Goal: Task Accomplishment & Management: Manage account settings

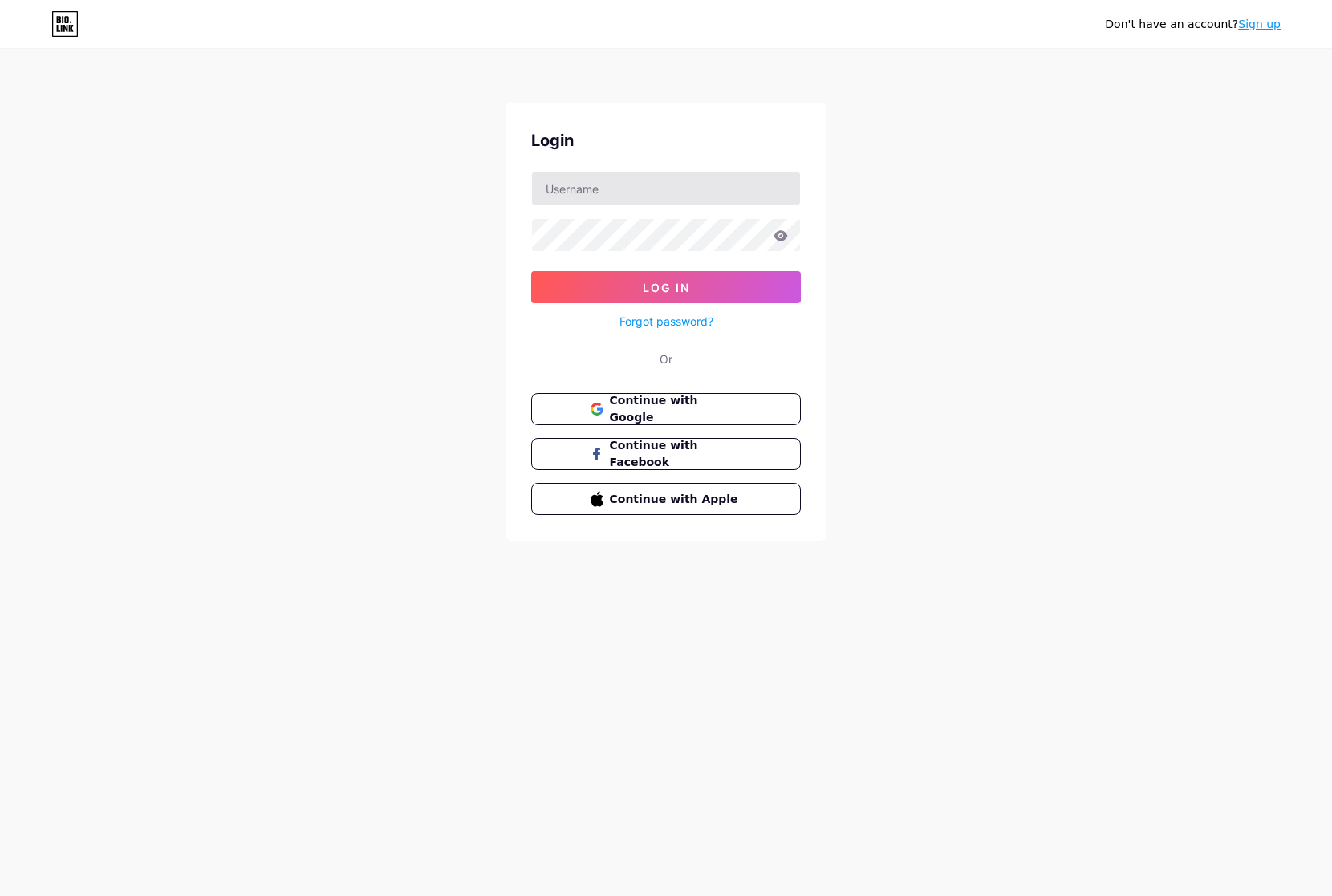
click at [752, 184] on input "text" at bounding box center [666, 188] width 268 height 32
click at [696, 396] on button "Continue with Google" at bounding box center [666, 410] width 274 height 33
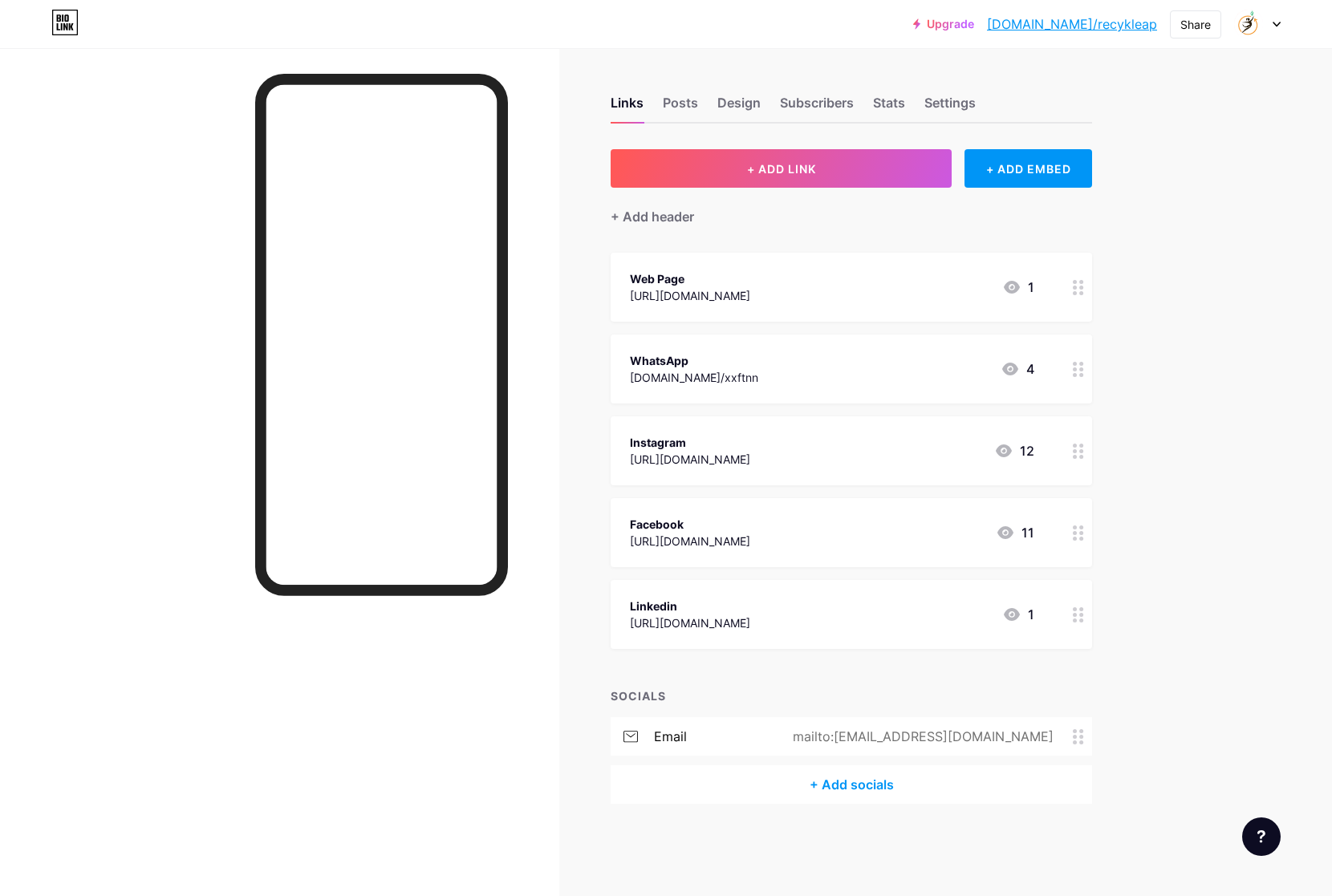
click at [721, 368] on div "WhatsApp [DOMAIN_NAME]/xxftnn 4" at bounding box center [831, 369] width 404 height 37
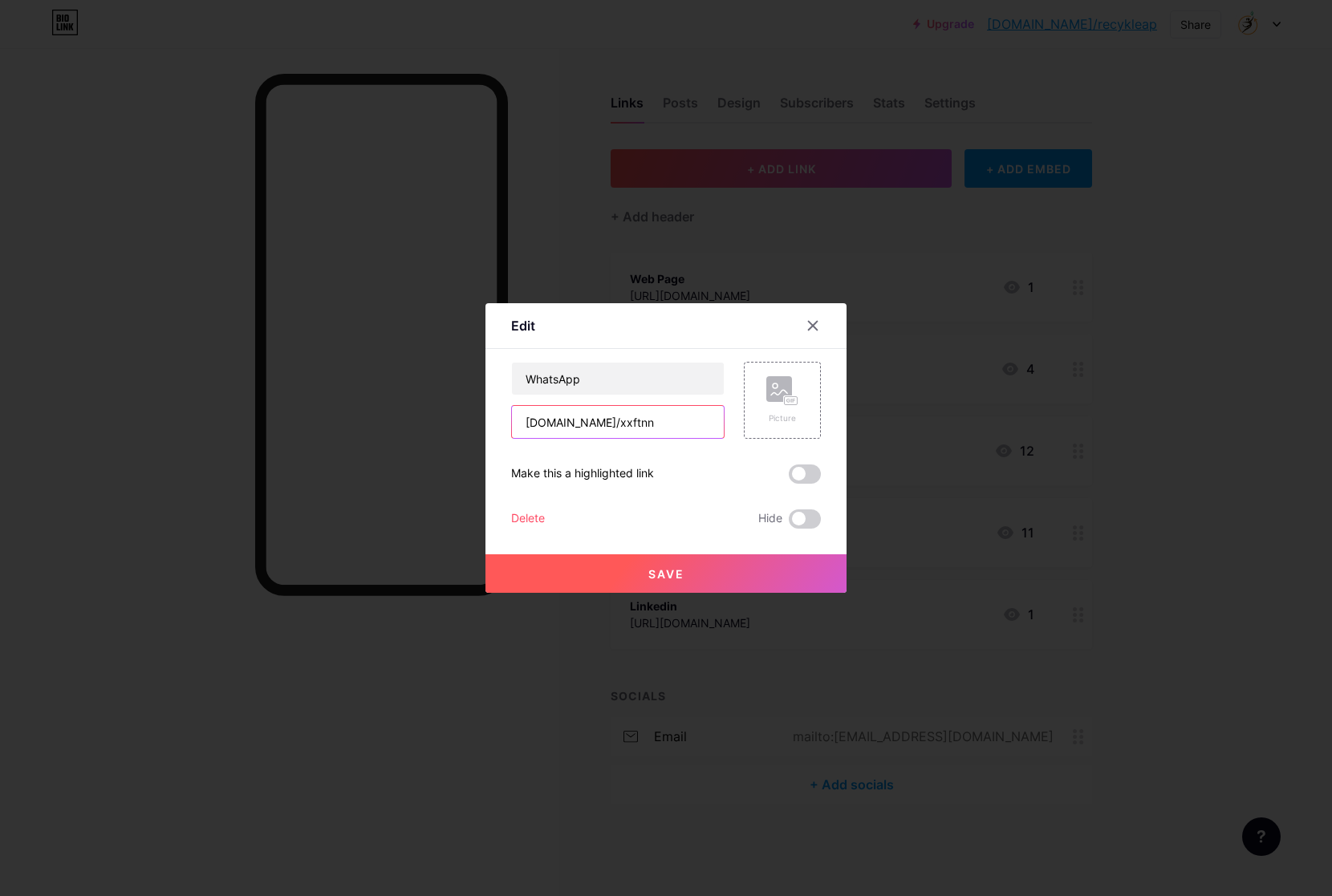
drag, startPoint x: 610, startPoint y: 423, endPoint x: 490, endPoint y: 422, distance: 120.0
click at [490, 422] on div "Edit Content YouTube Play YouTube video without leaving your page. ADD Vimeo Pl…" at bounding box center [666, 448] width 361 height 289
paste input "https://walink.co/180c46"
type input "https://walink.co/180c46"
click at [684, 581] on span "Save" at bounding box center [666, 574] width 36 height 14
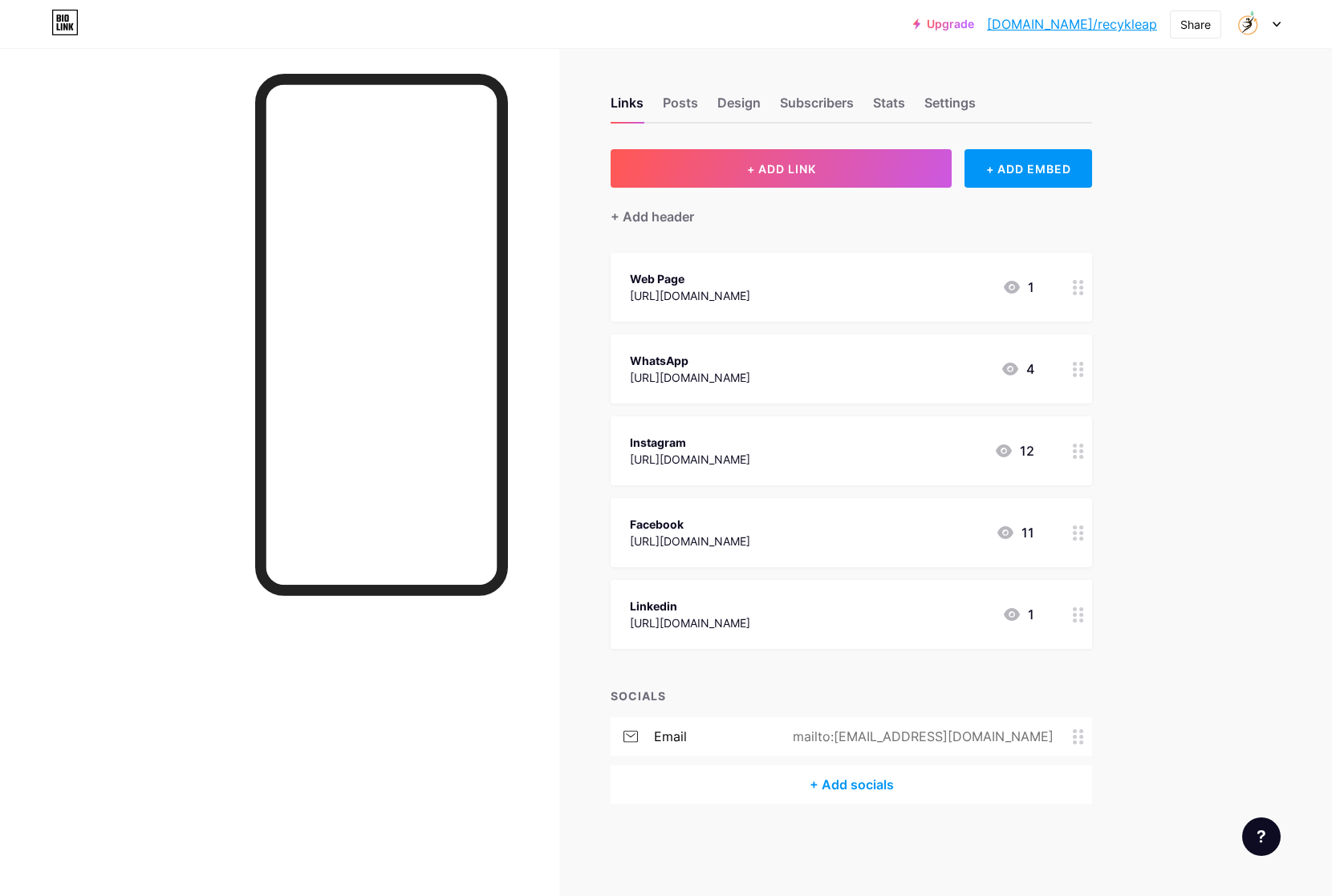
click at [750, 543] on div "https://www.facebook.com/Recykleap/" at bounding box center [690, 540] width 121 height 16
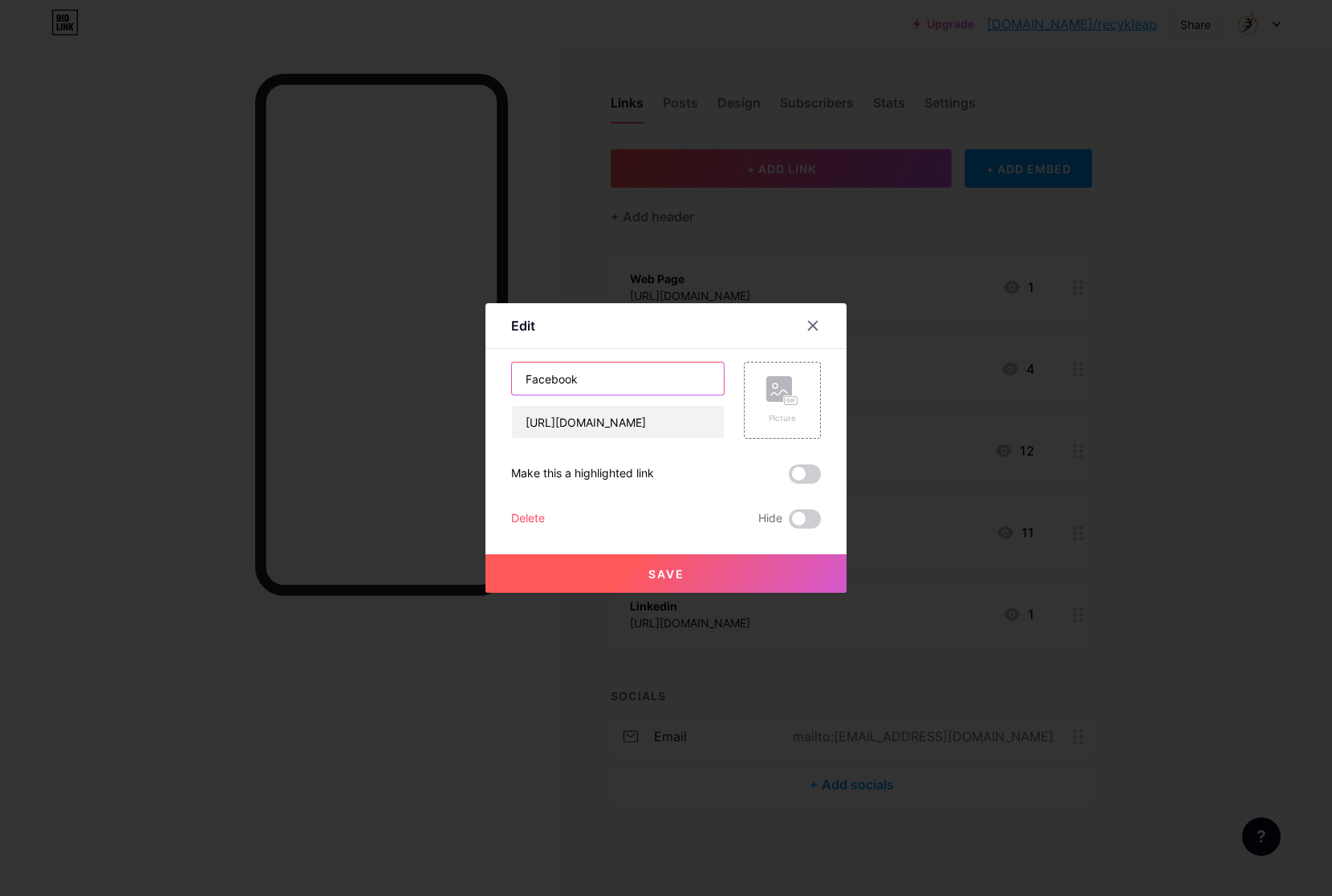
drag, startPoint x: 589, startPoint y: 377, endPoint x: 517, endPoint y: 380, distance: 72.1
click at [517, 380] on input "Facebook" at bounding box center [618, 378] width 212 height 32
paste input "Book a Call"
type input "Book a Call"
drag, startPoint x: 525, startPoint y: 421, endPoint x: 812, endPoint y: 425, distance: 287.0
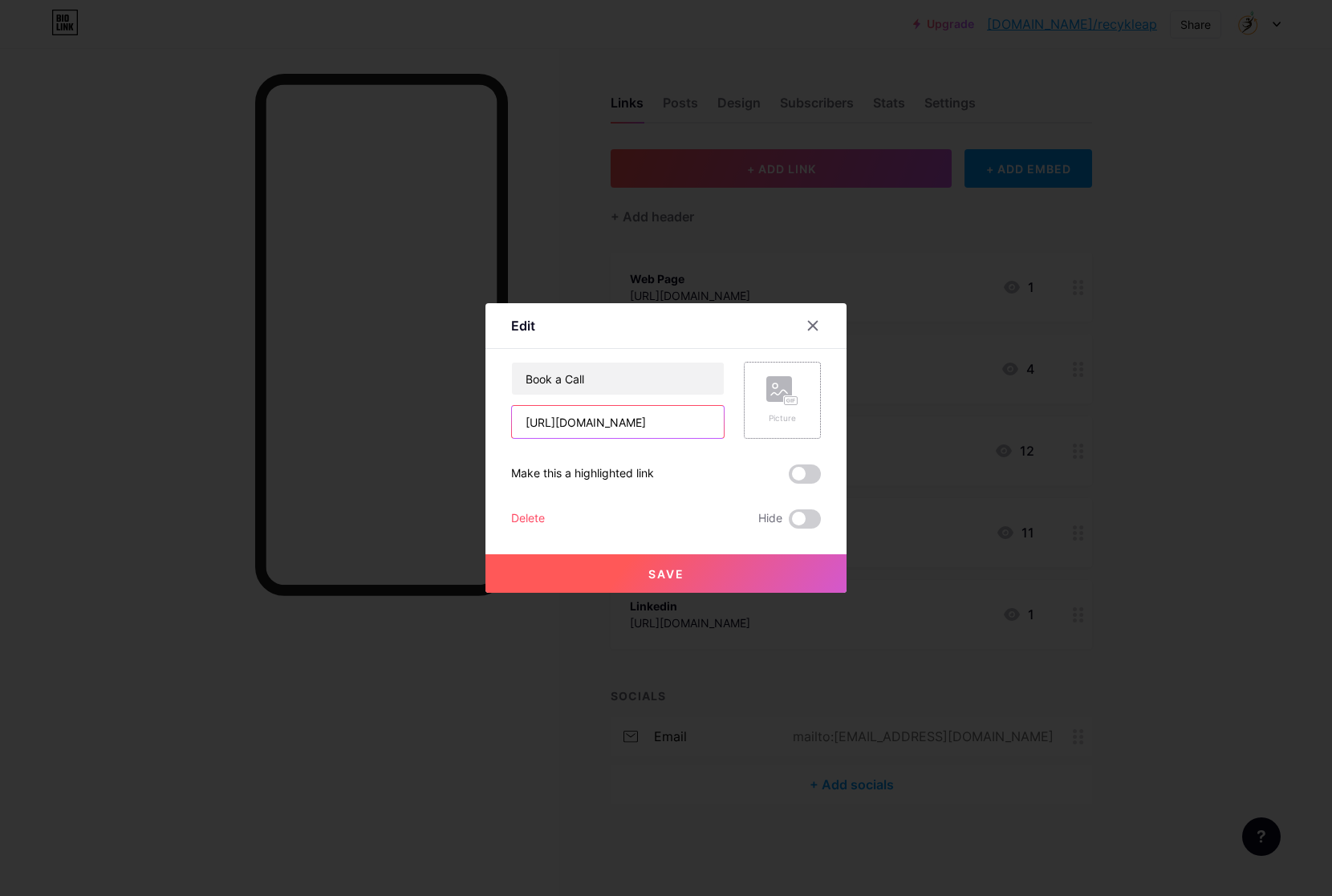
click at [812, 425] on div "Book a Call https://www.facebook.com/Recykleap/ Picture" at bounding box center [666, 400] width 310 height 77
paste input "recykleap.com/contact"
type input "[URL][DOMAIN_NAME]"
click at [722, 573] on button "Save" at bounding box center [666, 574] width 361 height 39
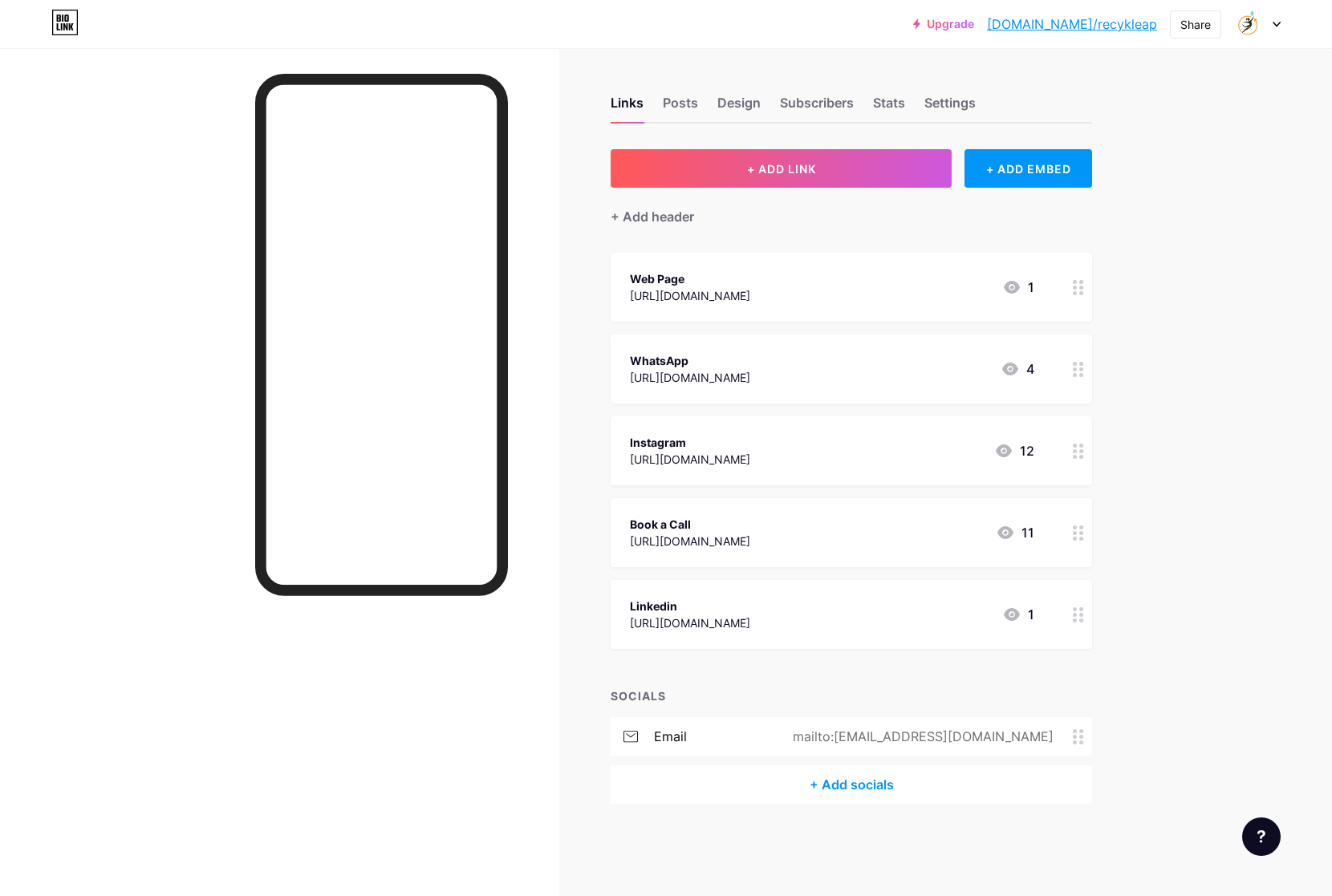
click at [750, 278] on div "Web Page" at bounding box center [690, 278] width 121 height 16
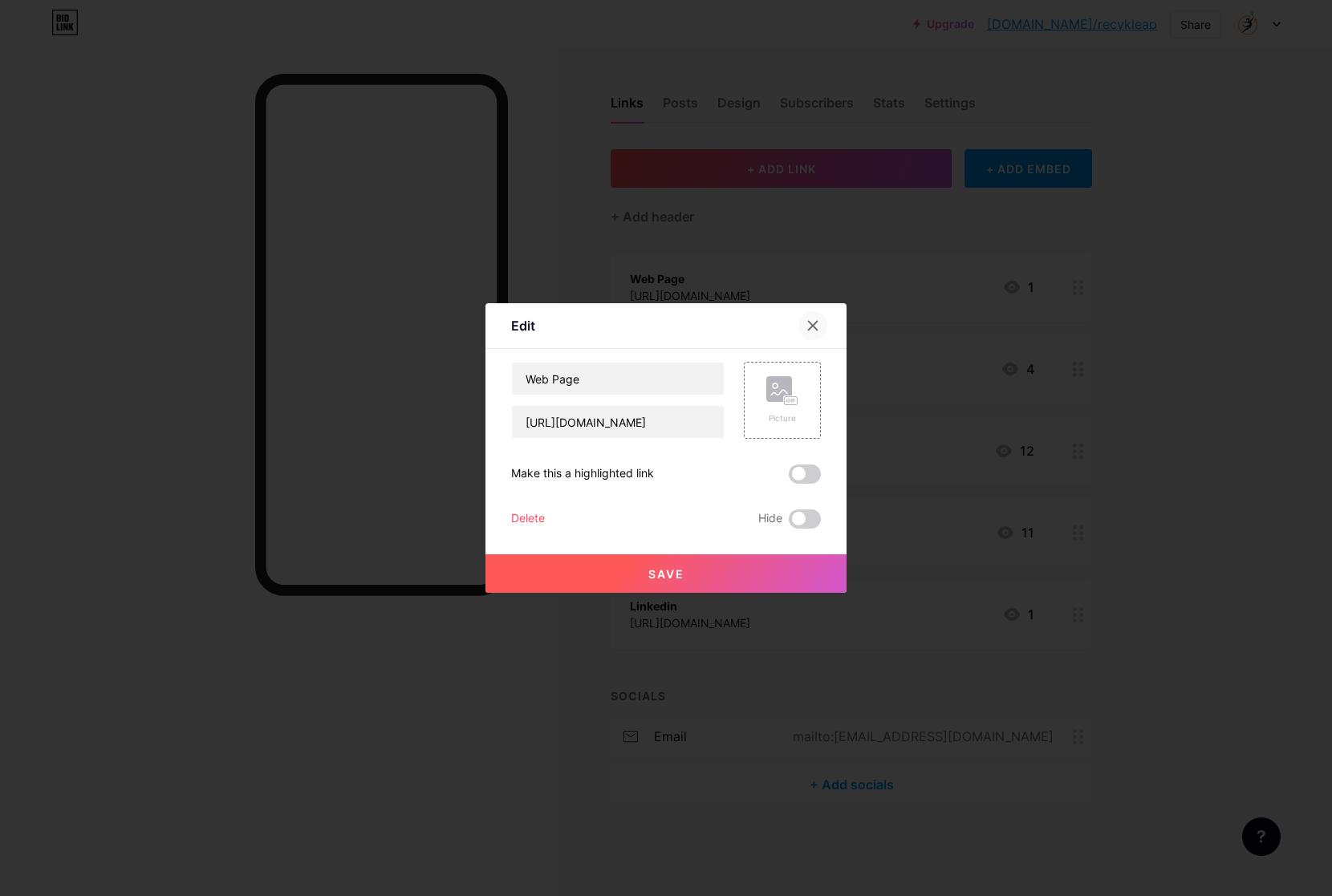
click at [824, 324] on div at bounding box center [813, 326] width 29 height 29
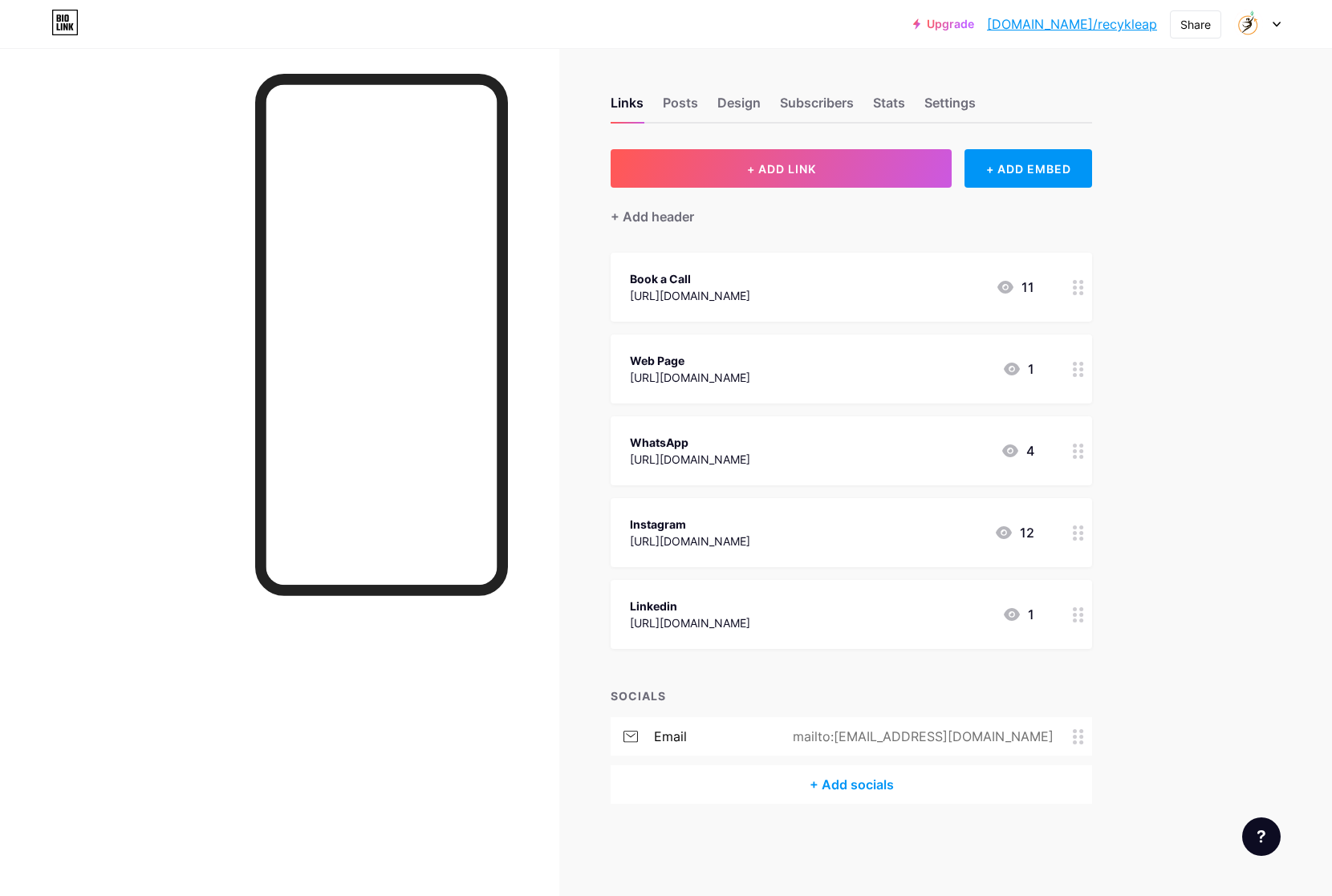
click at [1074, 444] on circle at bounding box center [1074, 446] width 4 height 4
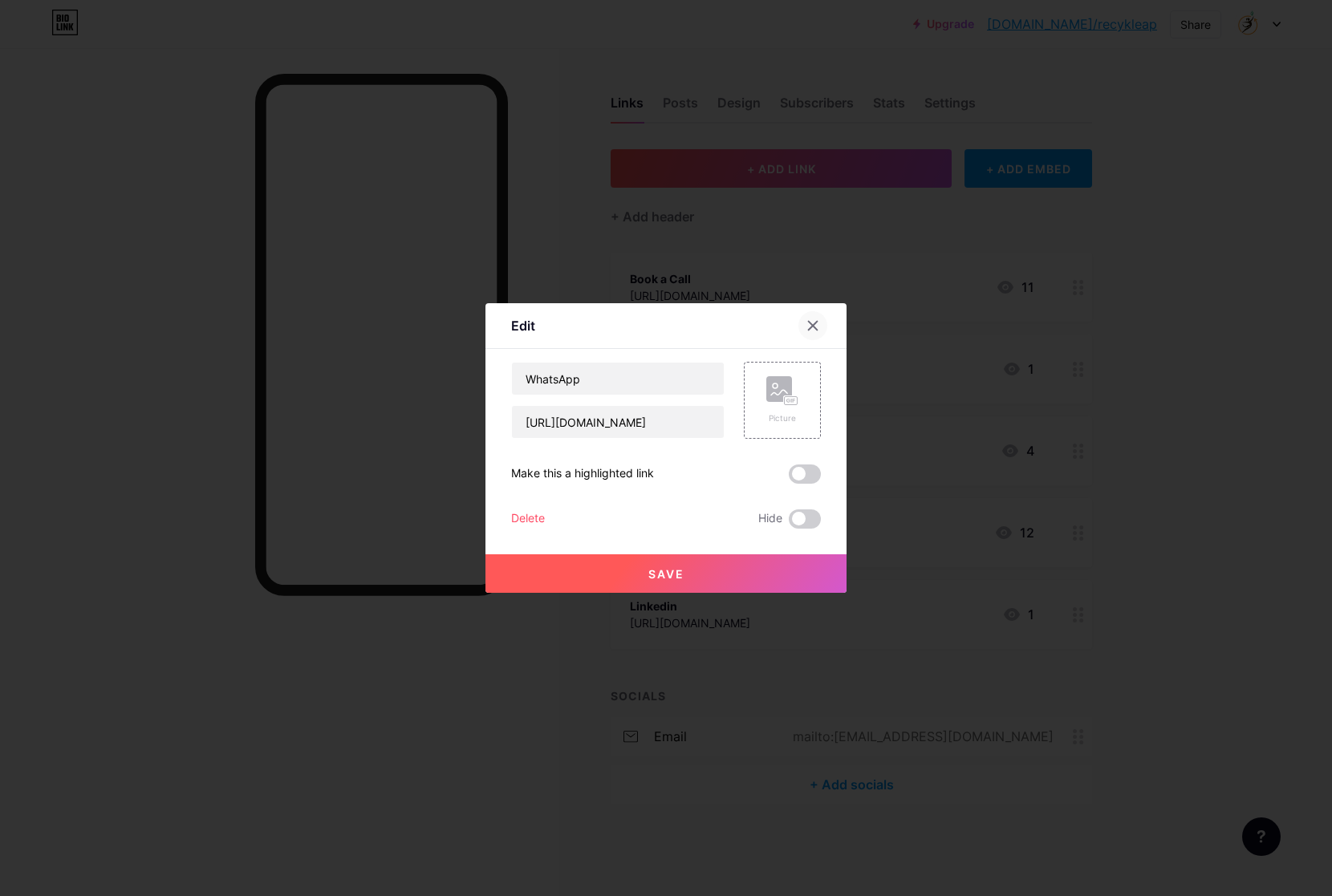
click at [814, 326] on icon at bounding box center [812, 325] width 13 height 13
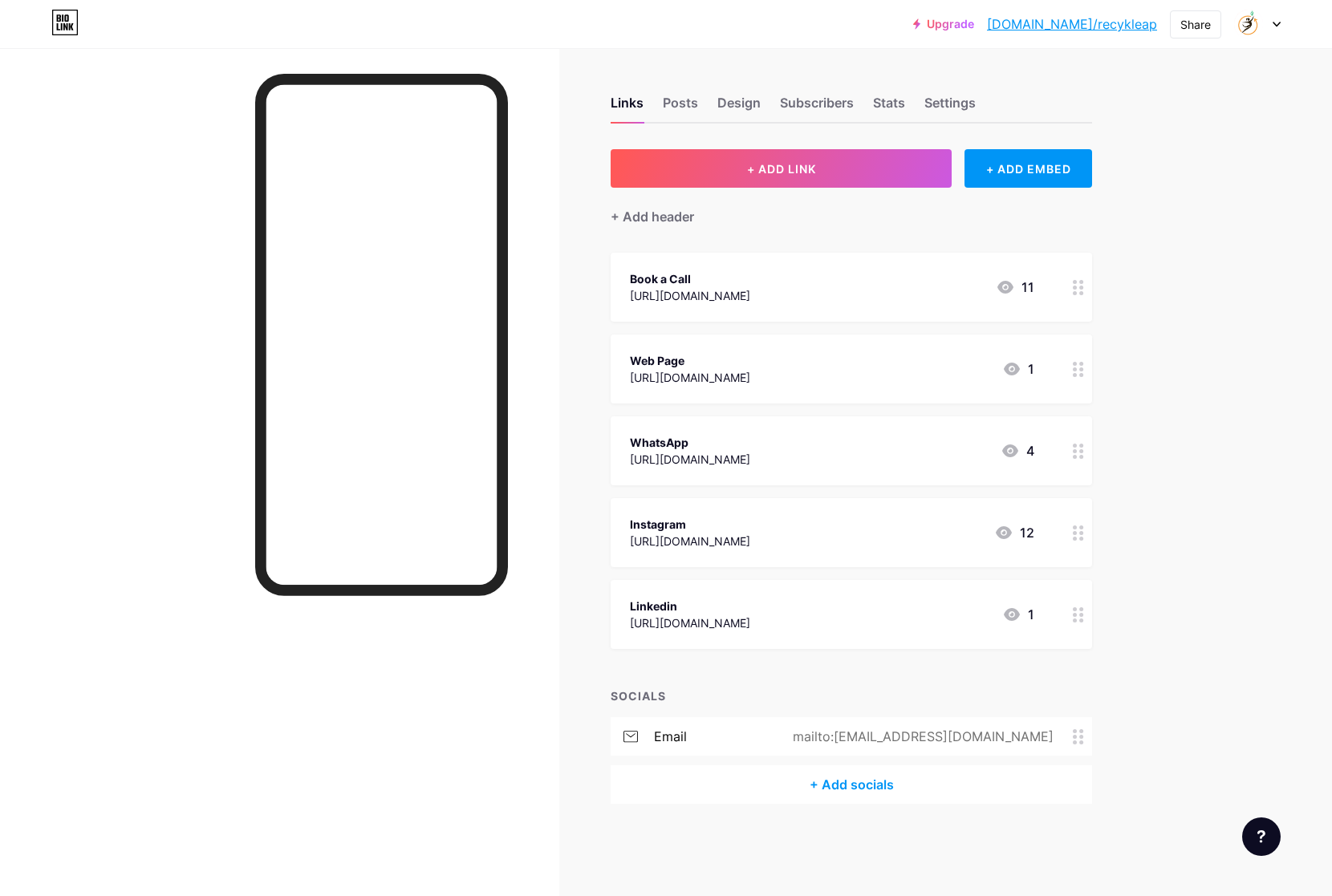
click at [1073, 452] on div at bounding box center [1078, 451] width 27 height 69
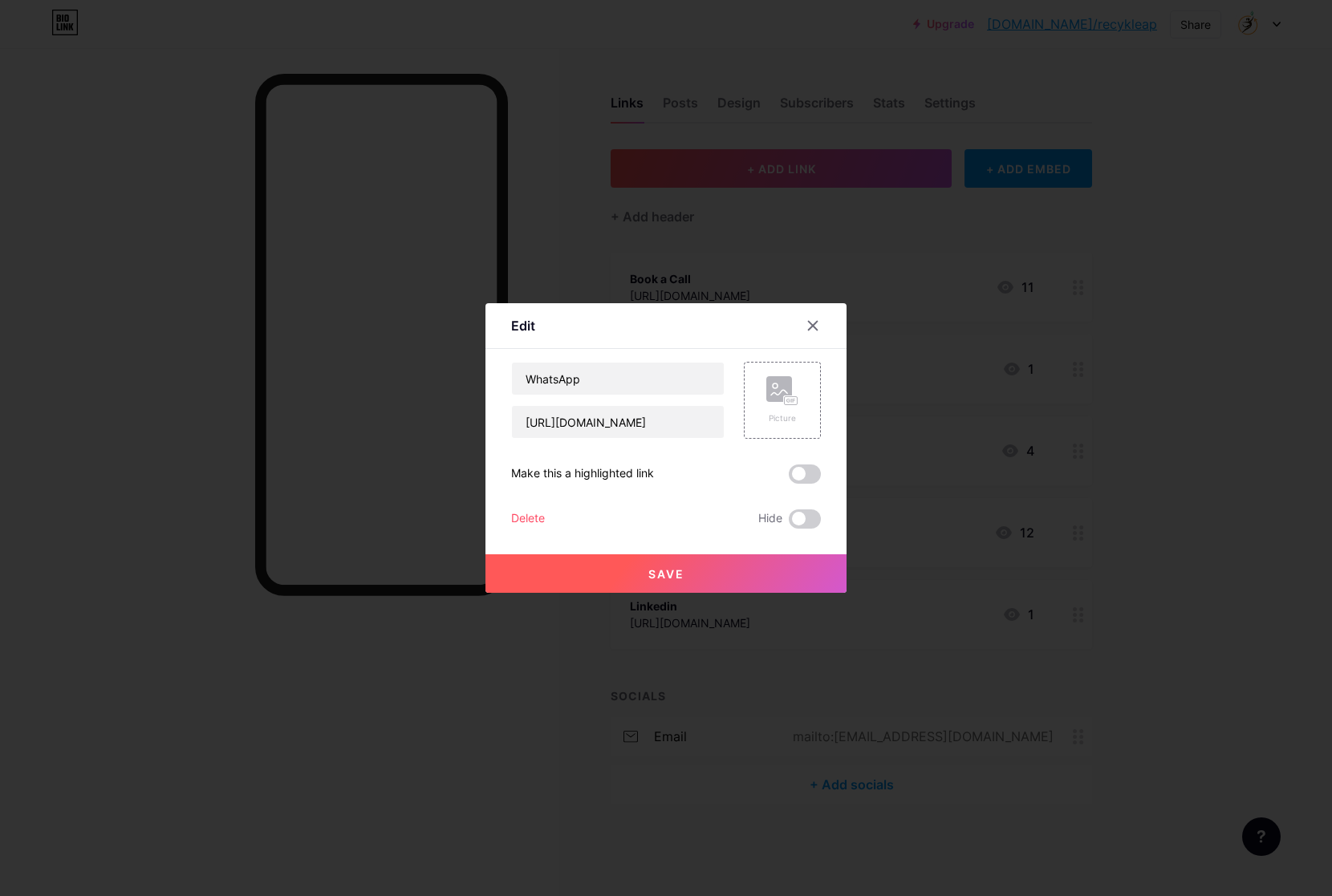
click at [523, 513] on div "Delete" at bounding box center [528, 519] width 34 height 19
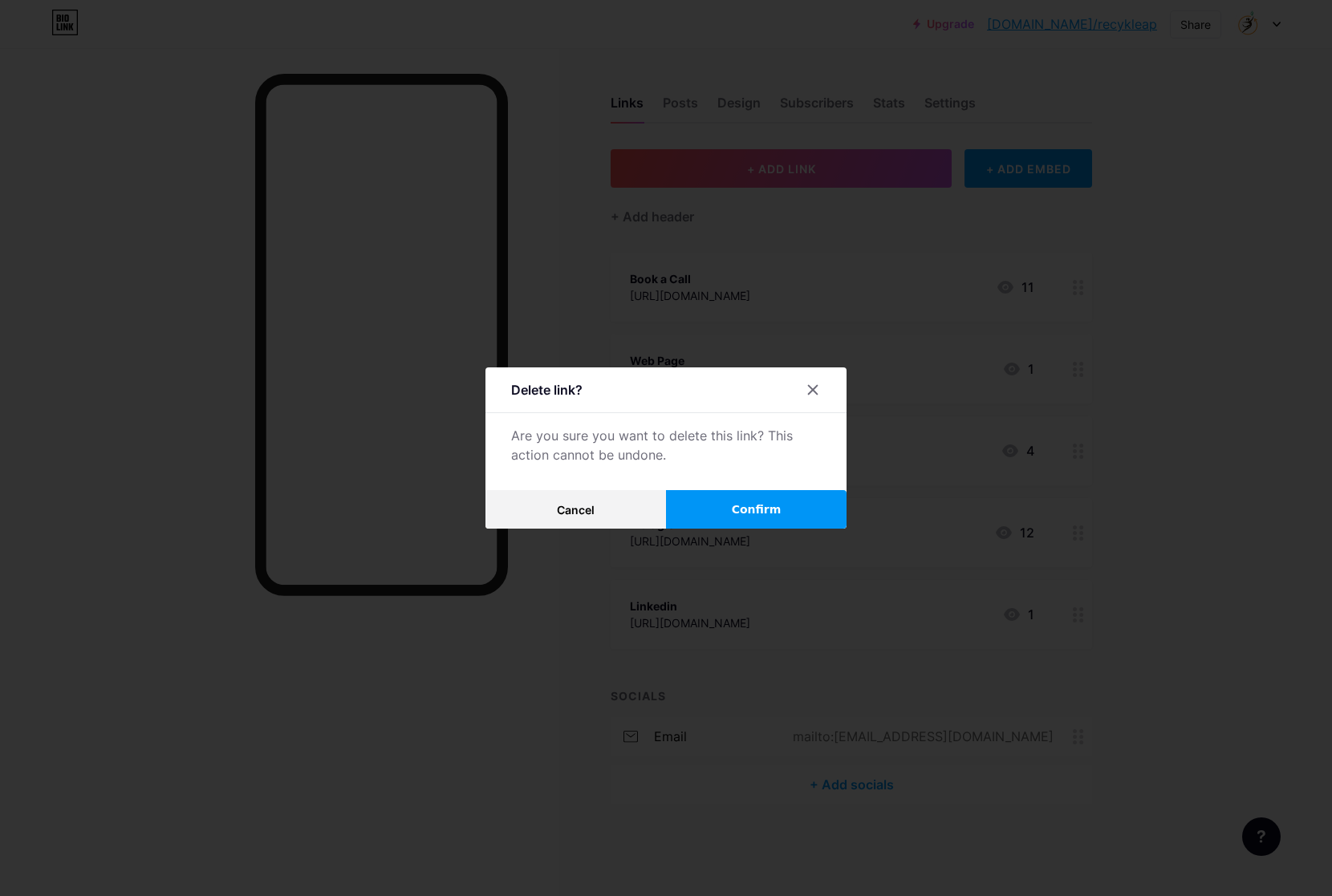
click at [783, 503] on button "Confirm" at bounding box center [756, 509] width 180 height 39
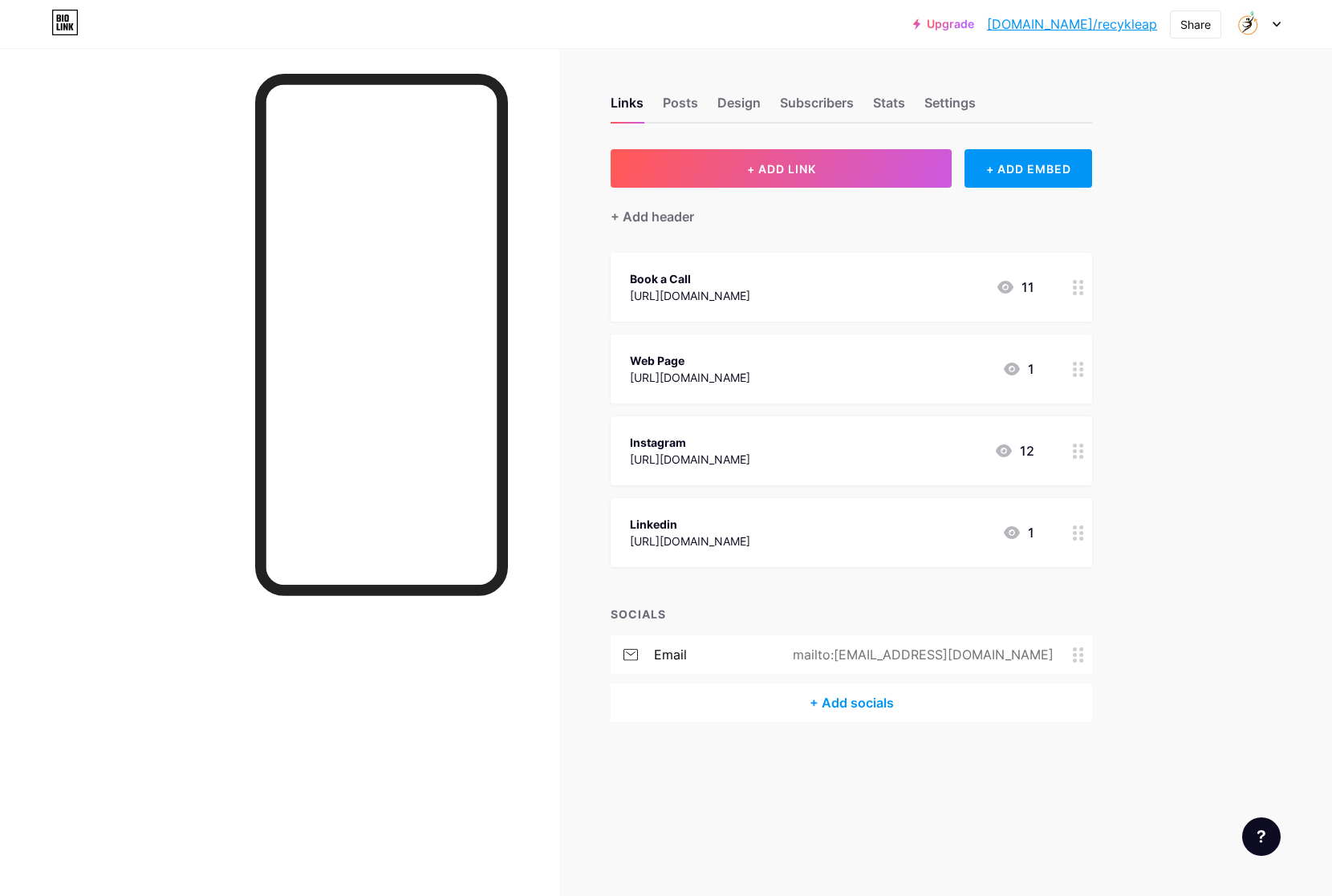
click at [1198, 400] on div "Upgrade bio.link/recykl... bio.link/recykleap Share Switch accounts Recykleap b…" at bounding box center [666, 448] width 1332 height 896
click at [727, 272] on div "Book a Call" at bounding box center [690, 278] width 121 height 16
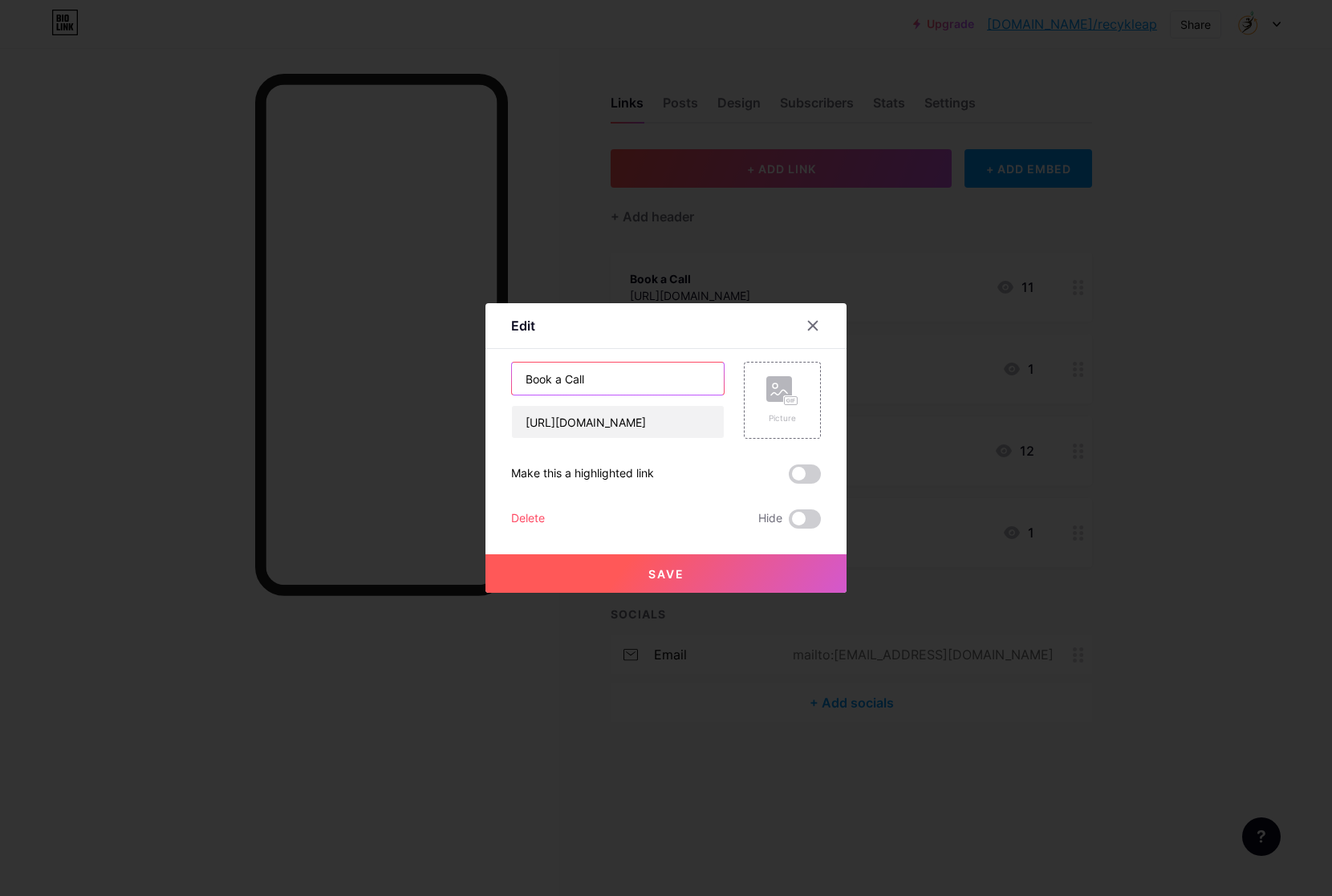
click at [607, 382] on input "Book a Call" at bounding box center [618, 378] width 212 height 32
drag, startPoint x: 663, startPoint y: 375, endPoint x: 449, endPoint y: 370, distance: 214.1
click at [449, 370] on div "Edit Content YouTube Play YouTube video without leaving your page. ADD Vimeo Pl…" at bounding box center [666, 448] width 1332 height 896
paste input "consultation"
click at [571, 379] on input "Book a consultation" at bounding box center [618, 378] width 212 height 32
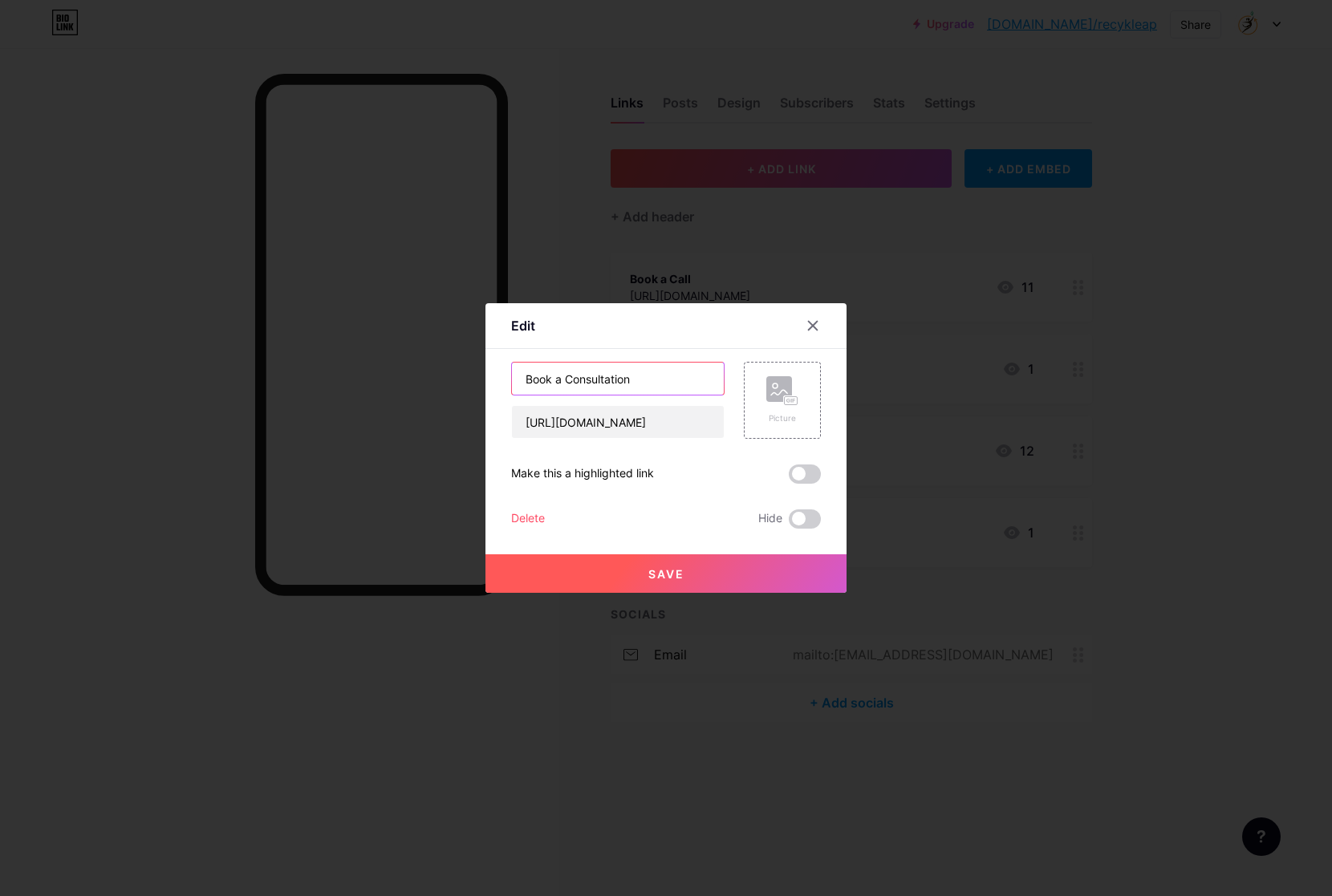
type input "Book a Consultation"
click at [691, 576] on button "Save" at bounding box center [666, 574] width 361 height 39
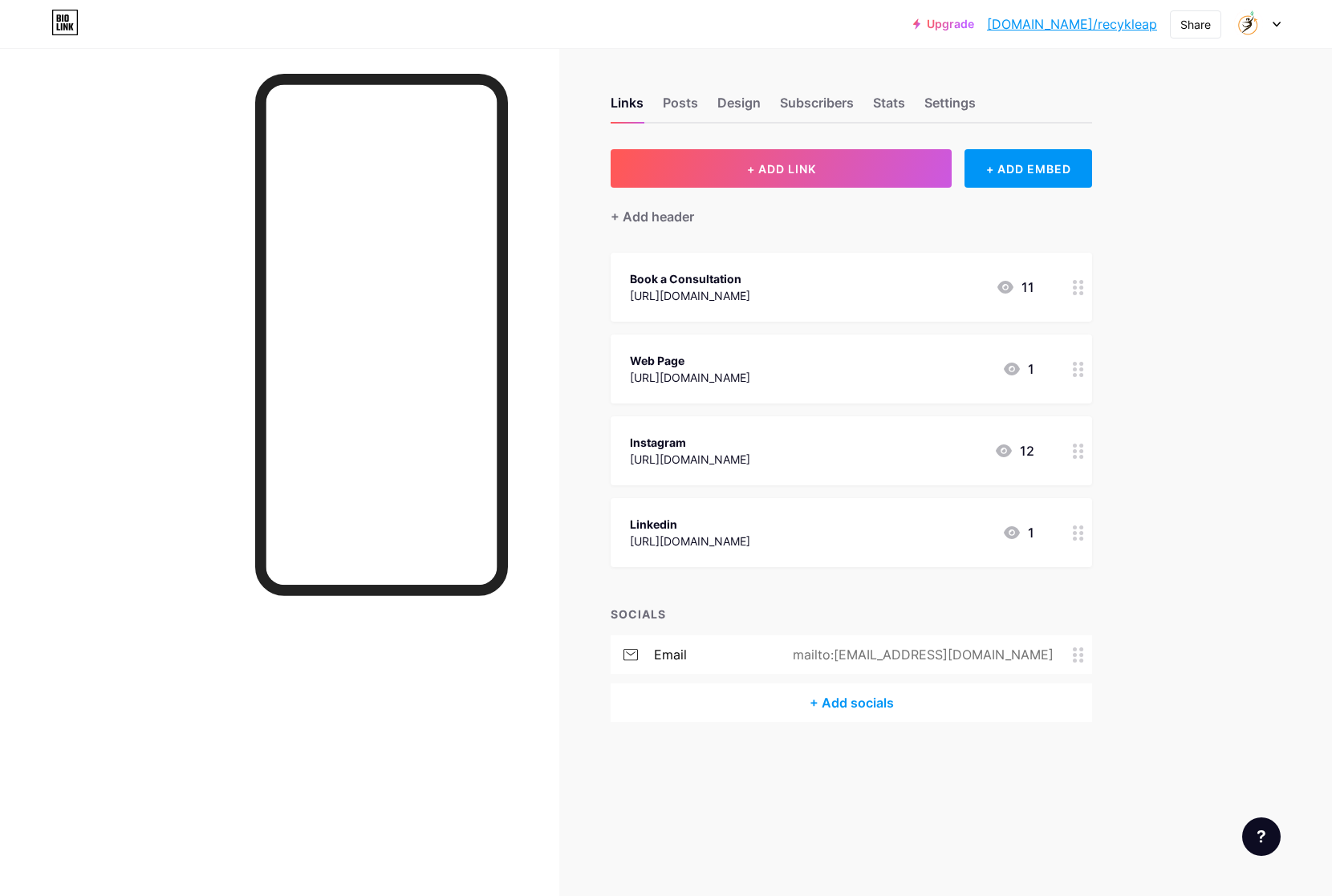
click at [750, 538] on div "https://www.linkedin.com/company/107975125/admin/dashboard/" at bounding box center [690, 540] width 121 height 16
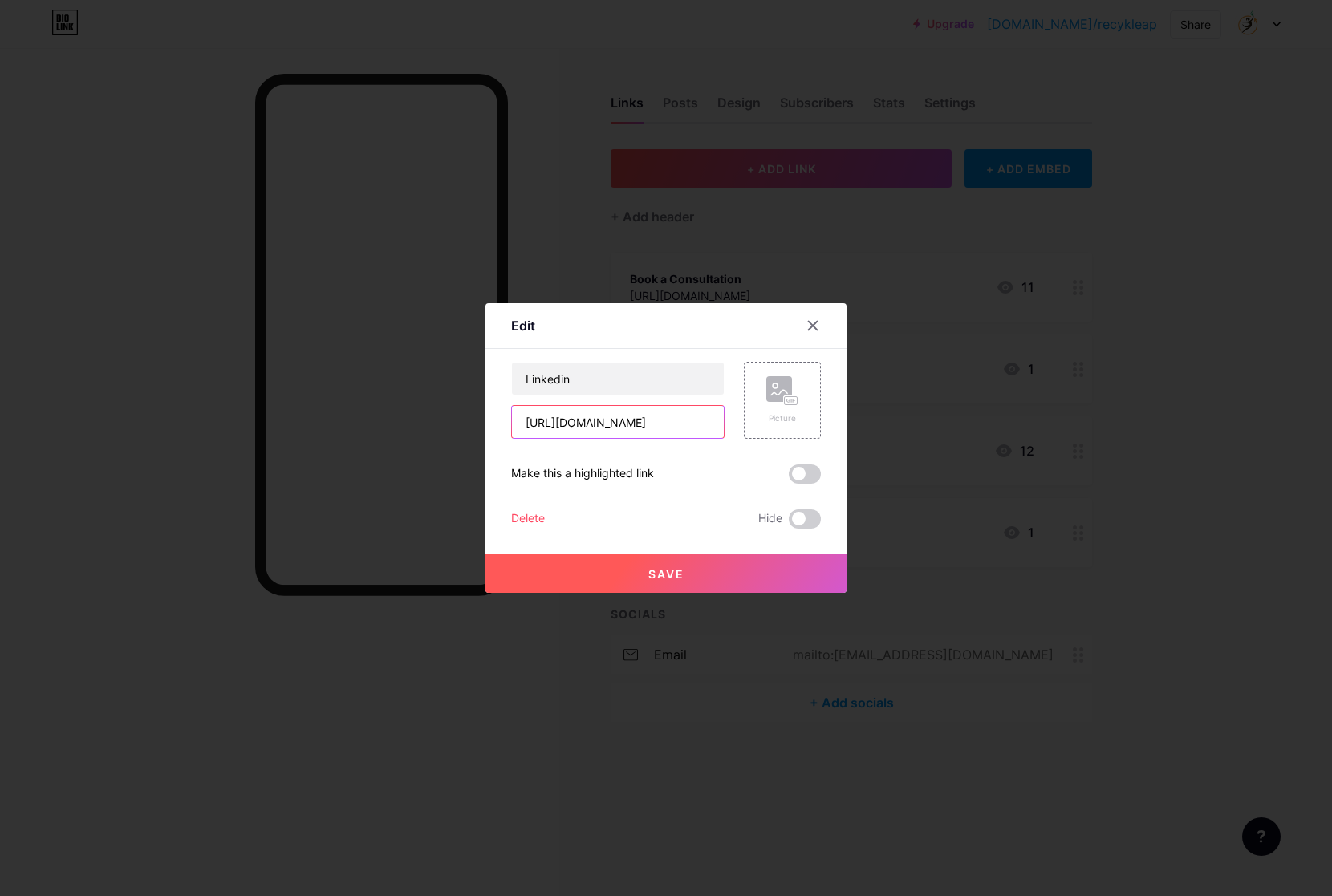
click at [656, 424] on input "https://www.linkedin.com/company/107975125/admin/dashboard/" at bounding box center [618, 421] width 212 height 32
drag, startPoint x: 676, startPoint y: 423, endPoint x: 820, endPoint y: 423, distance: 144.0
click at [820, 423] on div "Linkedin https://www.linkedin.com/company/107975125/admin/dashboard/ Picture" at bounding box center [666, 400] width 310 height 77
click at [1175, 443] on div at bounding box center [666, 448] width 1332 height 896
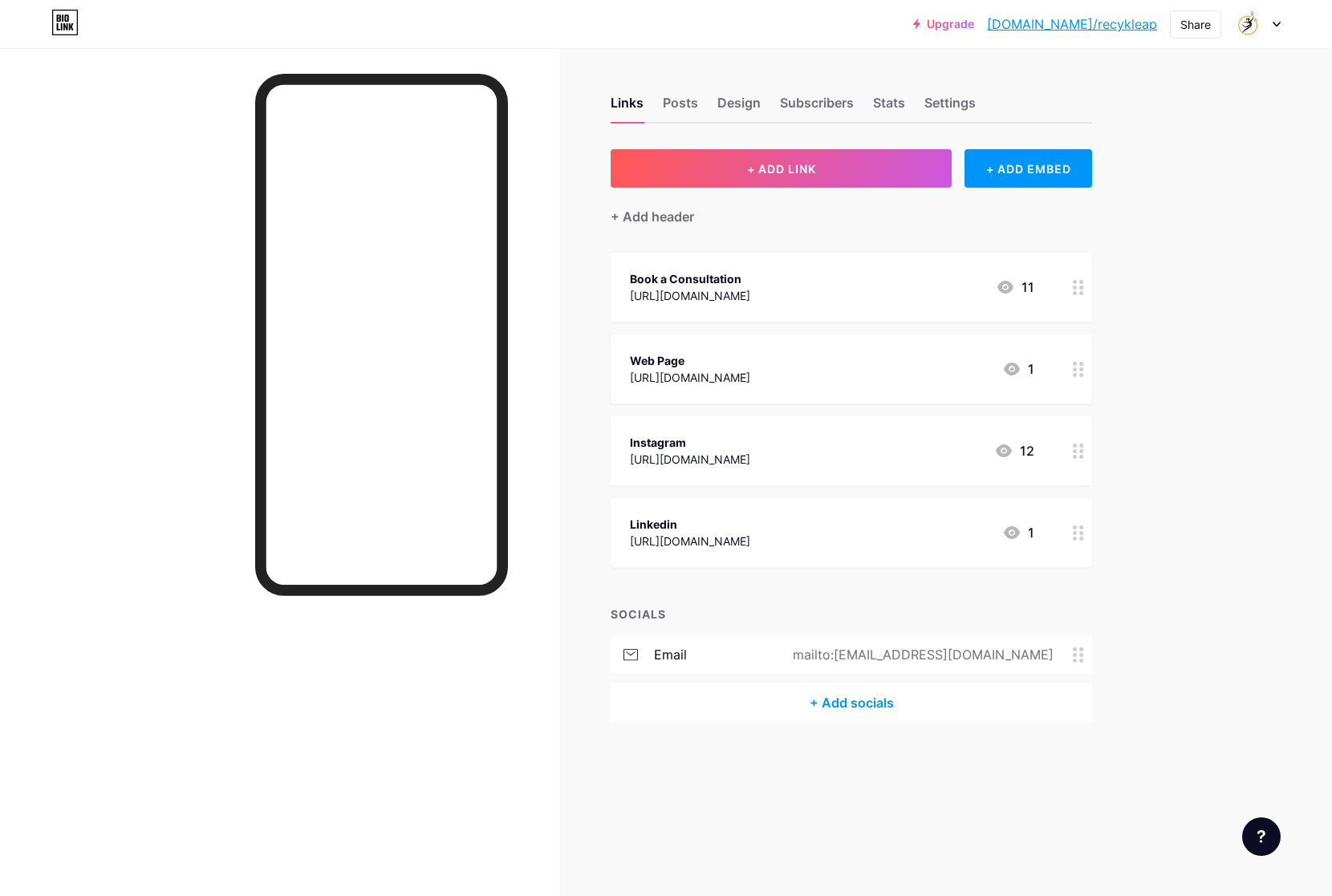
click at [750, 530] on div "Linkedin" at bounding box center [690, 524] width 121 height 16
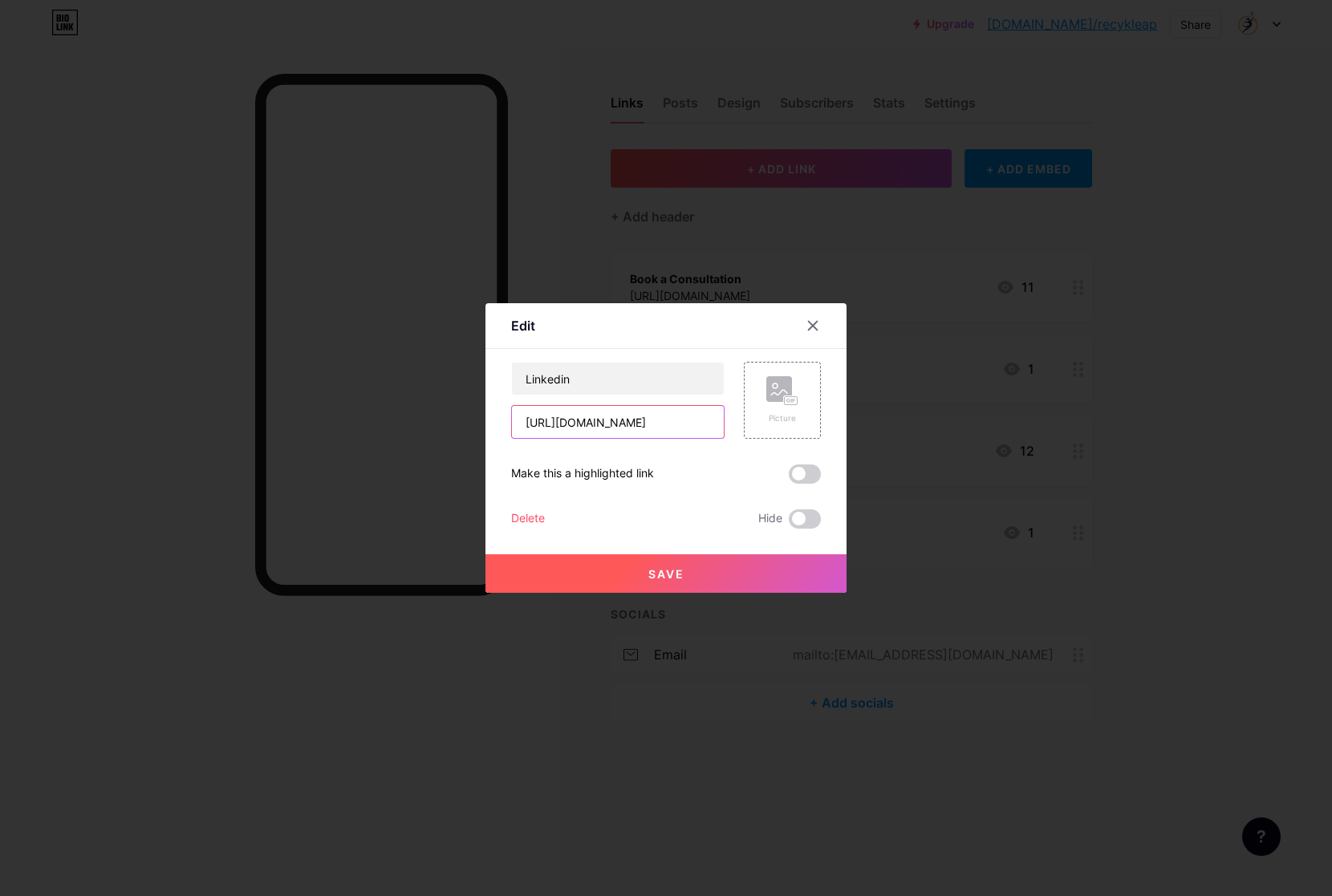
drag, startPoint x: 523, startPoint y: 421, endPoint x: 860, endPoint y: 439, distance: 337.5
click at [860, 439] on div "Edit Content YouTube Play YouTube video without leaving your page. ADD Vimeo Pl…" at bounding box center [666, 448] width 1332 height 896
paste input "in/karen-a-weinstein-mba-872b6713"
type input "[URL][DOMAIN_NAME][PERSON_NAME][PERSON_NAME]"
click at [734, 579] on button "Save" at bounding box center [666, 574] width 361 height 39
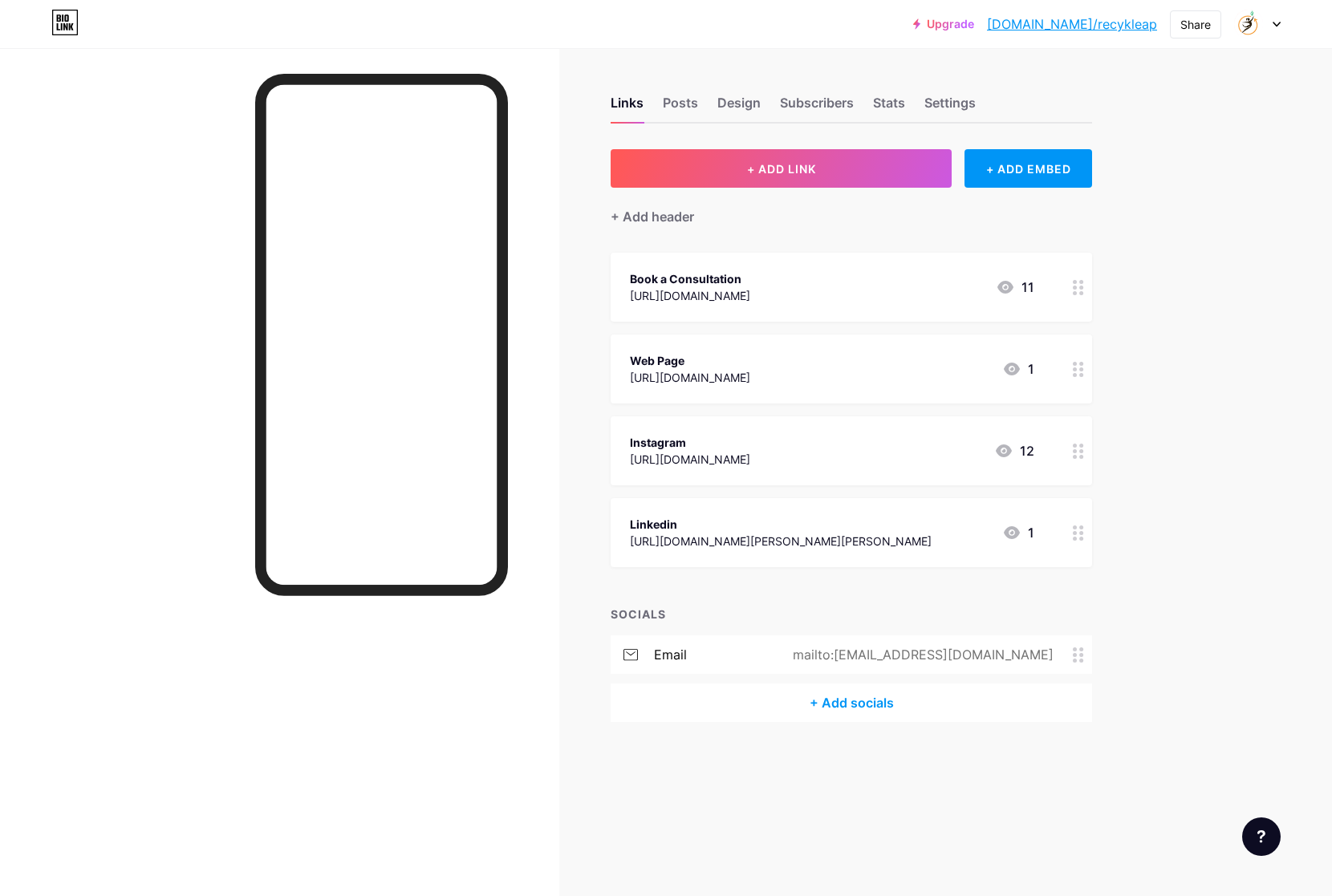
click at [1074, 655] on circle at bounding box center [1074, 655] width 4 height 4
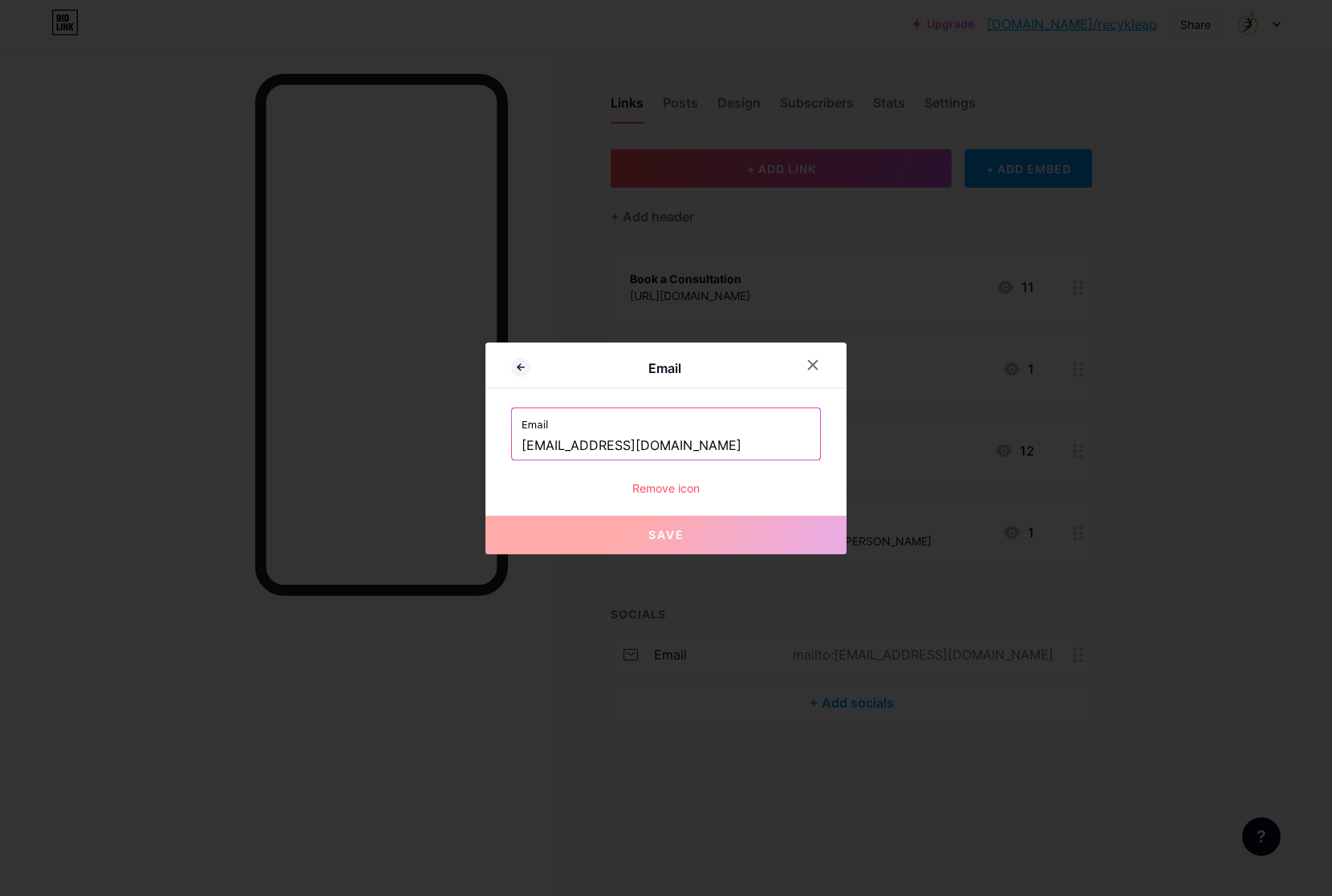
drag, startPoint x: 672, startPoint y: 445, endPoint x: 495, endPoint y: 436, distance: 177.2
click at [495, 436] on div "Email Email recykleap@gmail.com Remove icon Save" at bounding box center [666, 448] width 361 height 212
paste input "KarenWeinstein@recykleap"
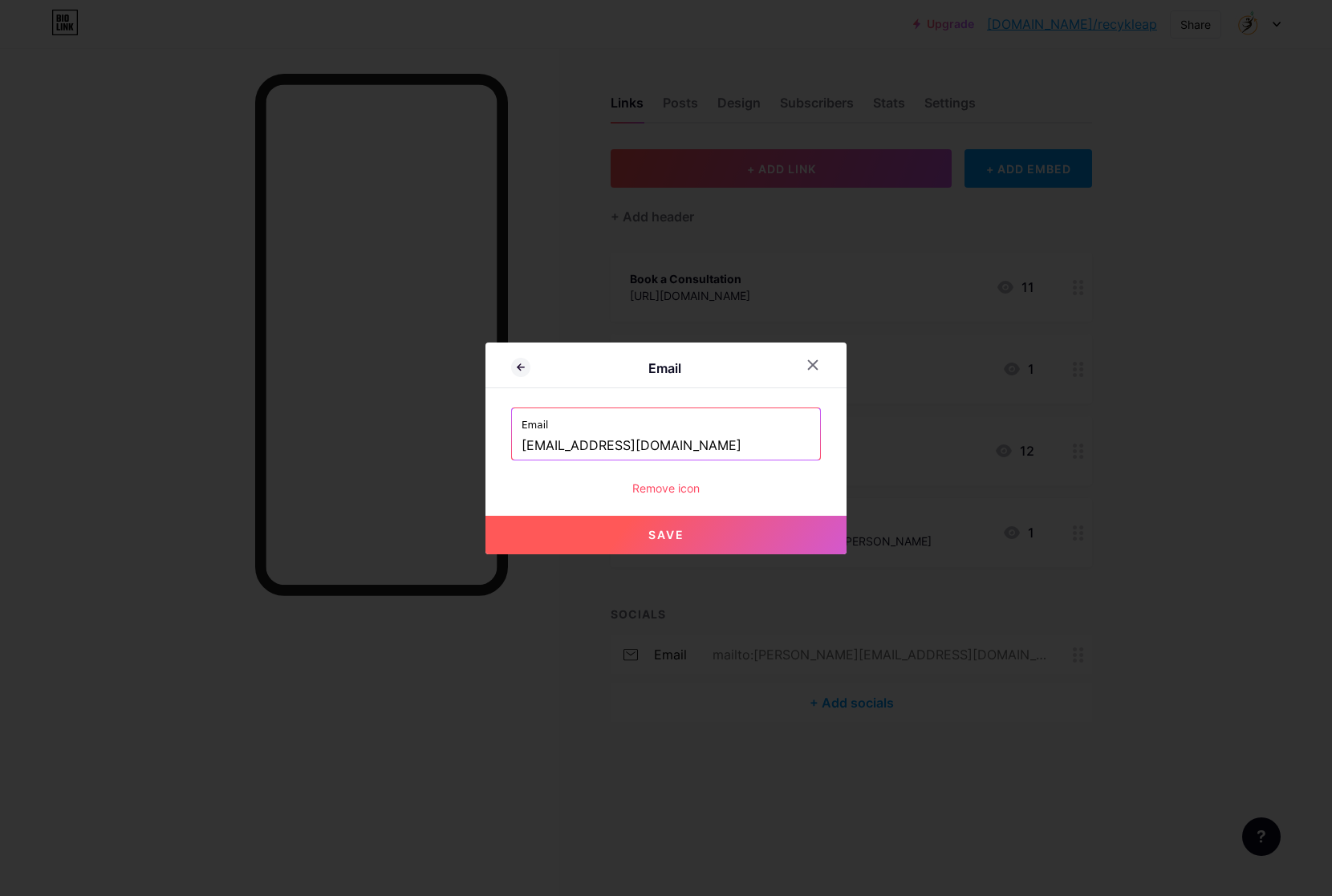
click at [741, 539] on button "Save" at bounding box center [666, 535] width 361 height 39
type input "mailto:[PERSON_NAME][EMAIL_ADDRESS][DOMAIN_NAME]"
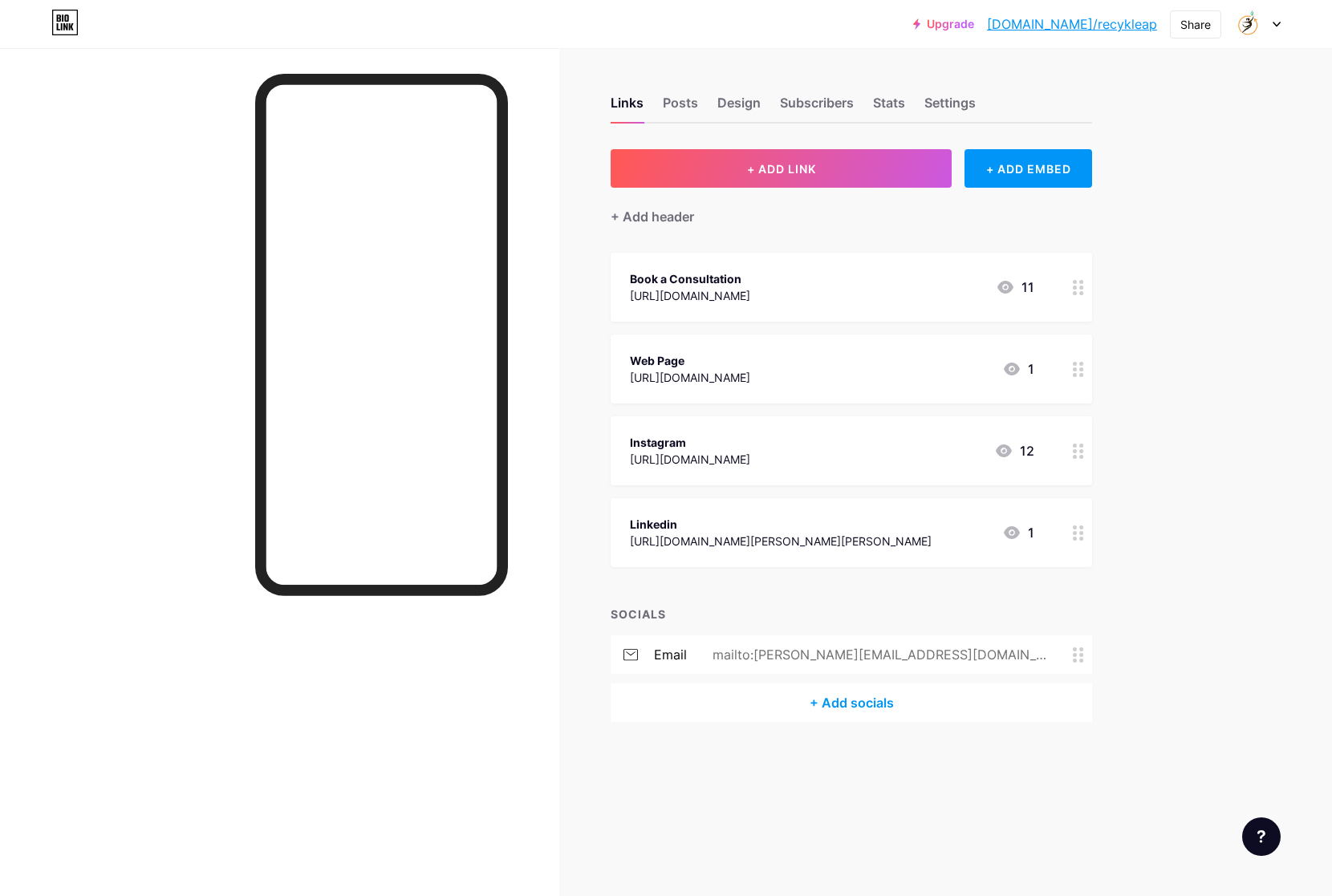
click at [1176, 480] on div "Upgrade [DOMAIN_NAME]/recykl... [DOMAIN_NAME]/recykleap Share Switch accounts R…" at bounding box center [666, 448] width 1332 height 896
click at [1182, 545] on div "Upgrade [DOMAIN_NAME]/recykl... [DOMAIN_NAME]/recykleap Share Switch accounts R…" at bounding box center [666, 448] width 1332 height 896
click at [1122, 366] on div "Links Posts Design Subscribers Stats Settings + ADD LINK + ADD EMBED + Add head…" at bounding box center [580, 425] width 1159 height 754
click at [1198, 256] on div "Upgrade [DOMAIN_NAME]/recykl... [DOMAIN_NAME]/recykleap Share Switch accounts R…" at bounding box center [666, 448] width 1332 height 896
click at [1001, 286] on icon at bounding box center [1005, 286] width 16 height 13
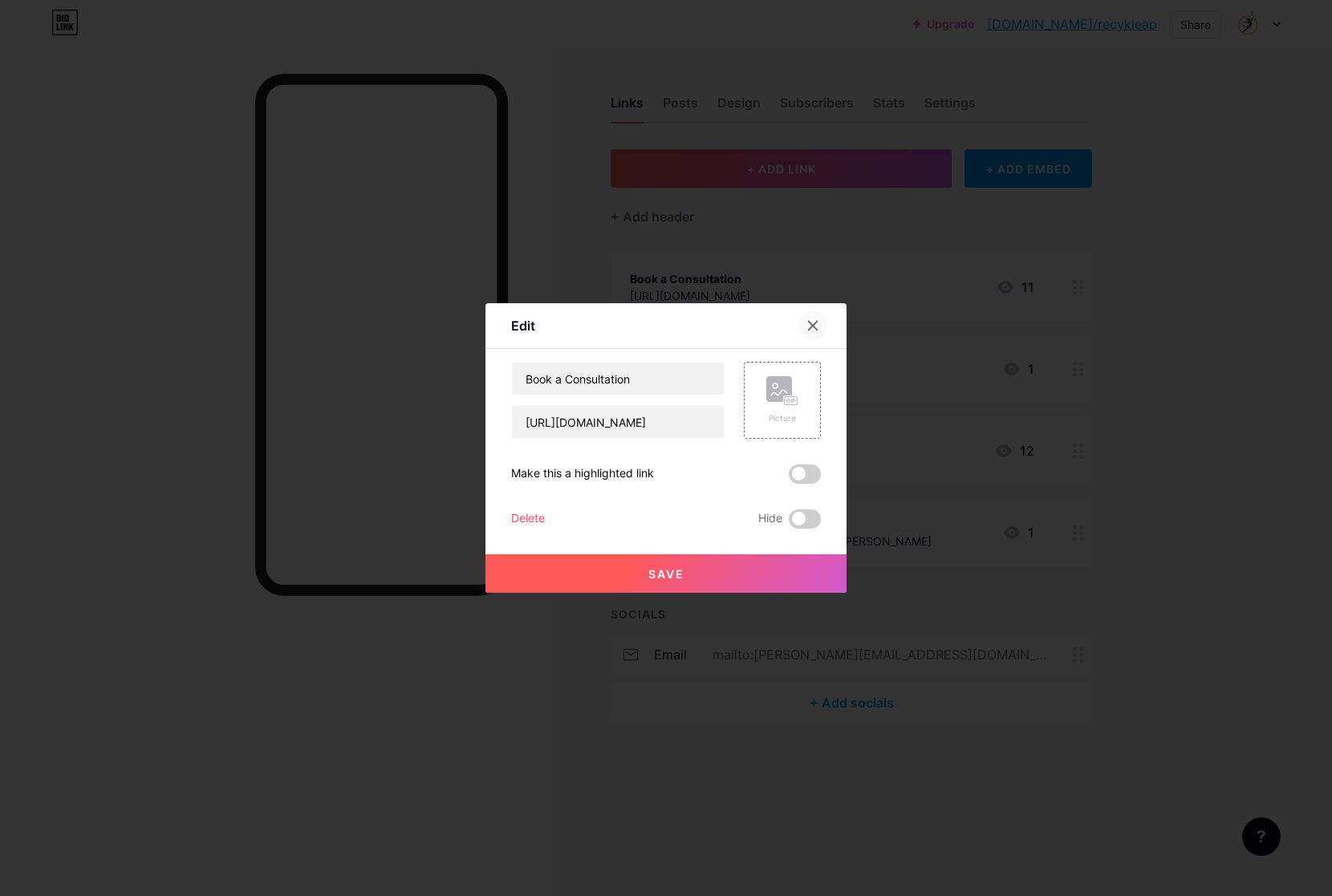
click at [823, 328] on div at bounding box center [813, 326] width 29 height 29
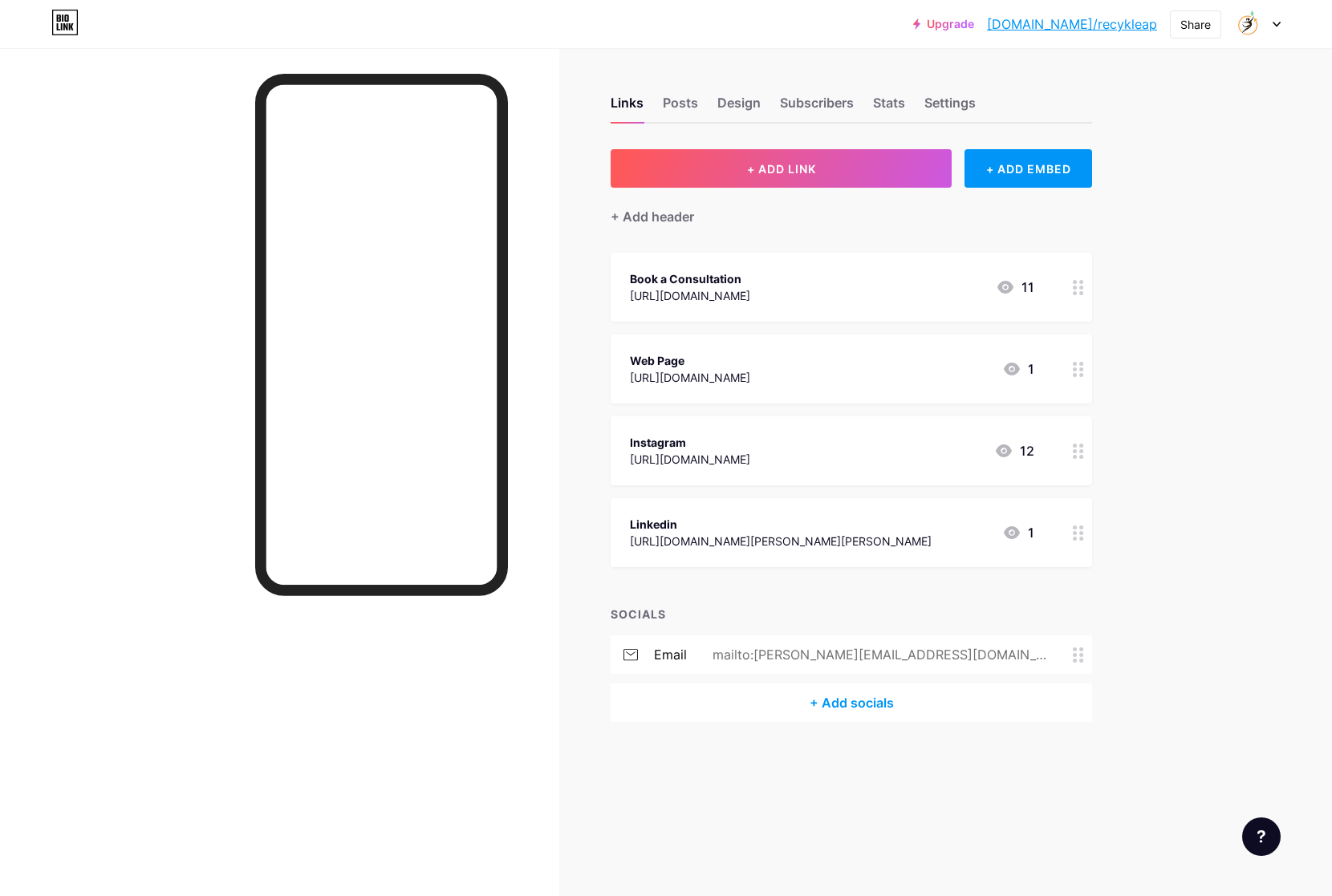
click at [1077, 303] on div at bounding box center [1078, 287] width 27 height 69
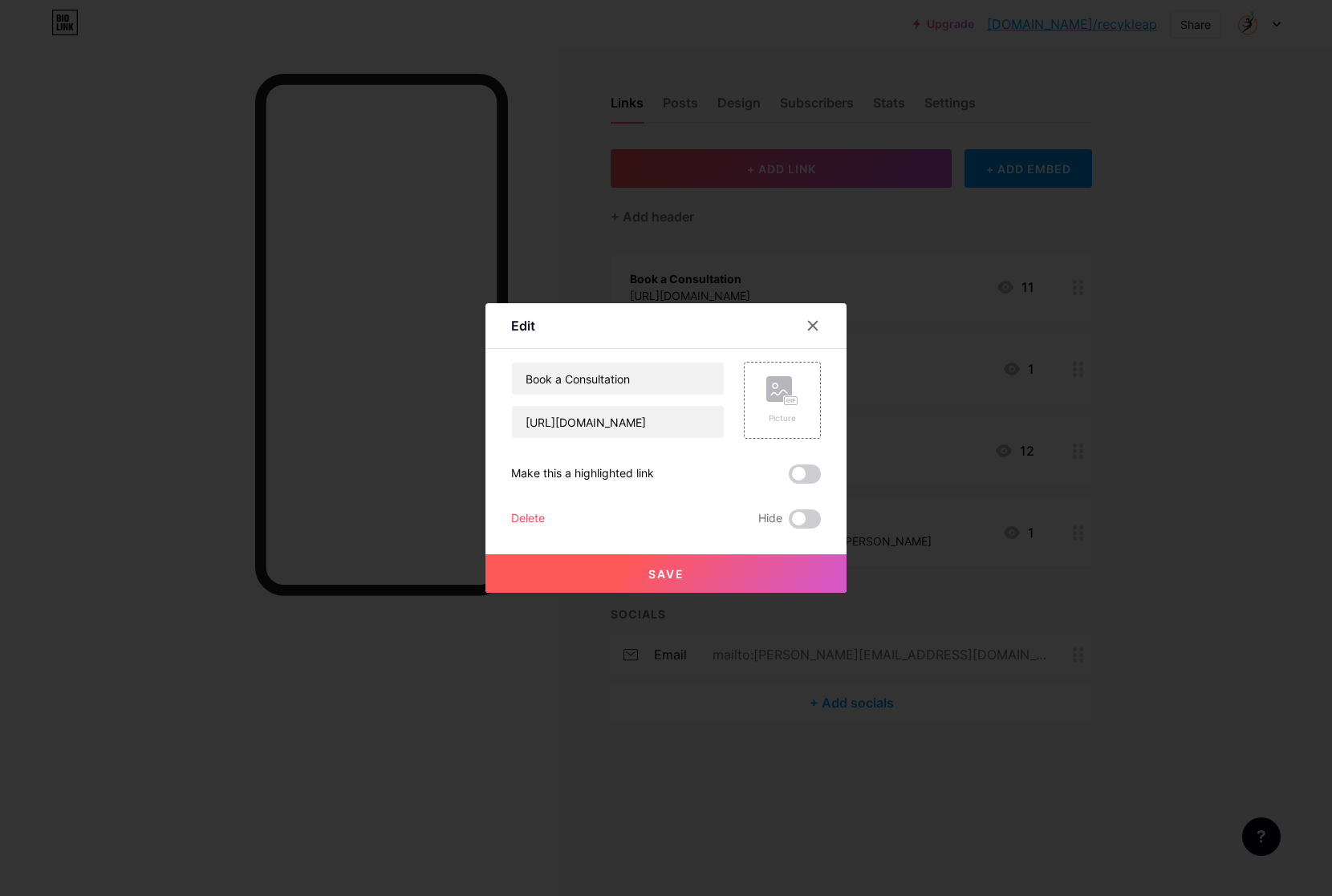
click at [1211, 304] on div at bounding box center [666, 448] width 1332 height 896
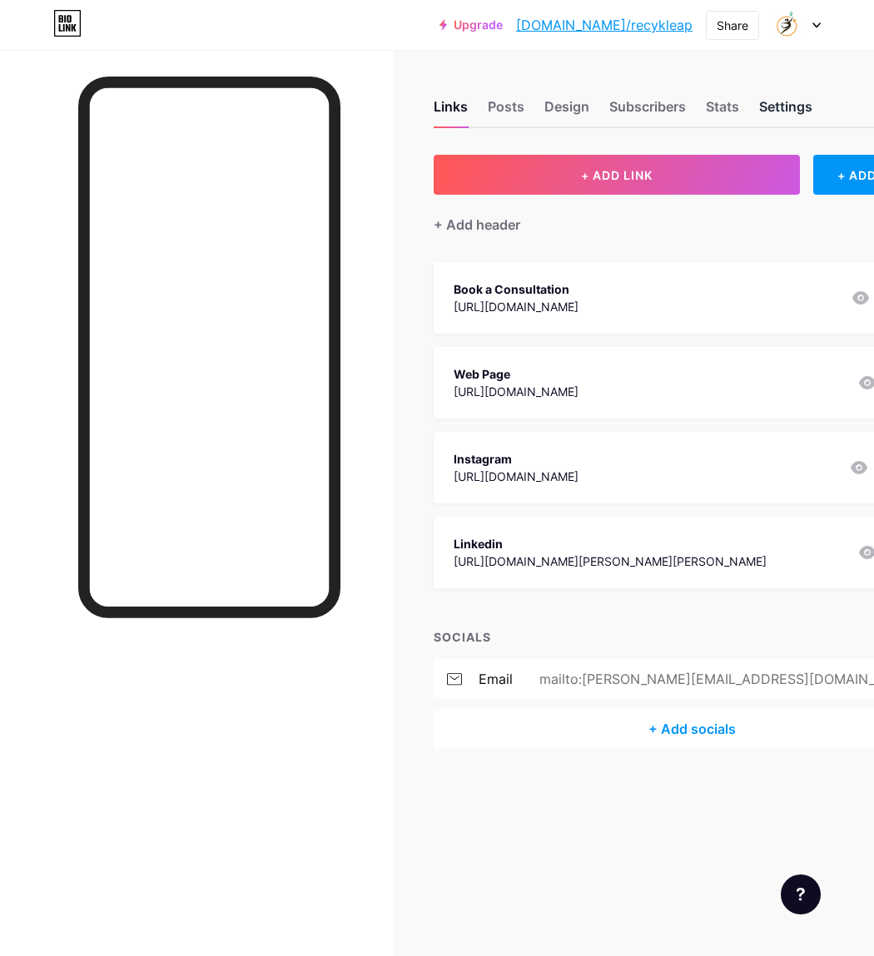
click at [799, 106] on div "Settings" at bounding box center [785, 112] width 53 height 30
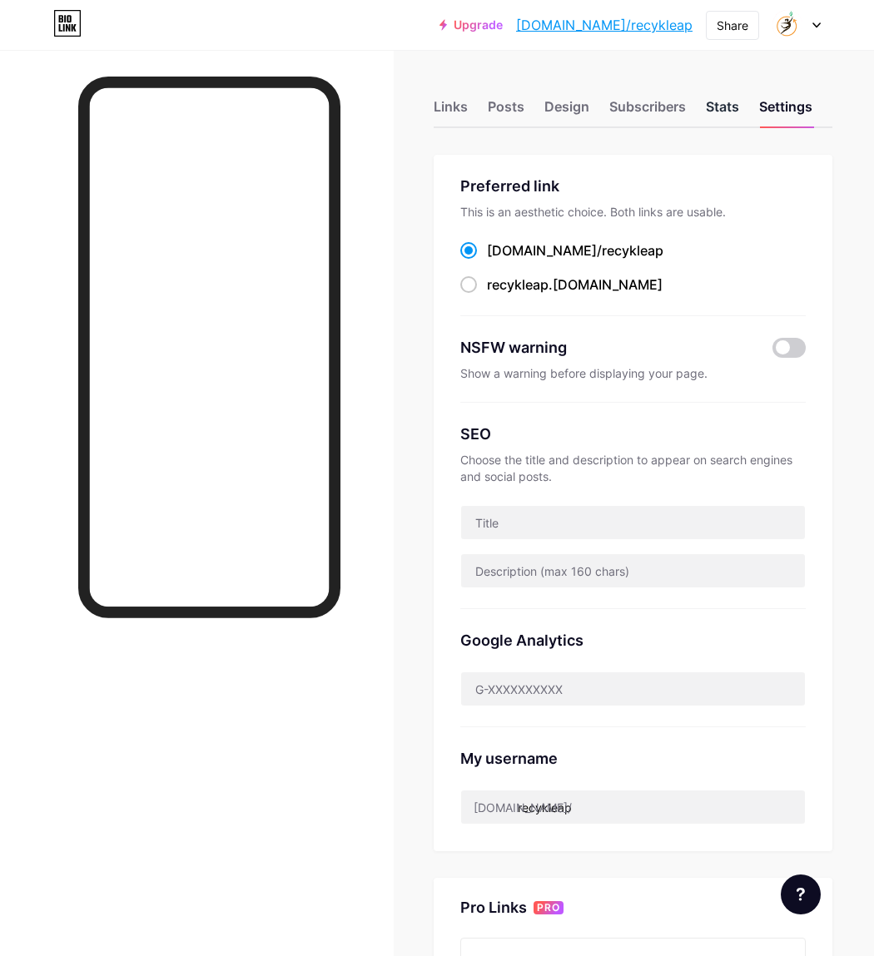
click at [731, 109] on div "Stats" at bounding box center [722, 112] width 33 height 30
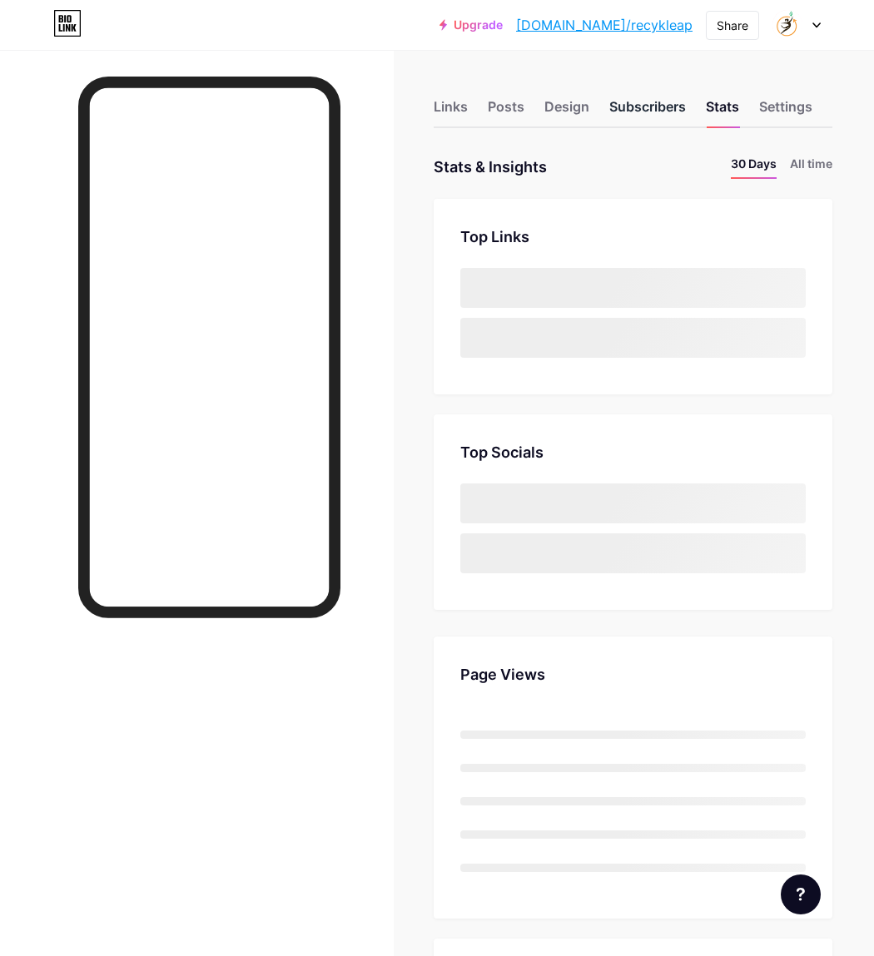
click at [650, 99] on div "Subscribers" at bounding box center [647, 112] width 77 height 30
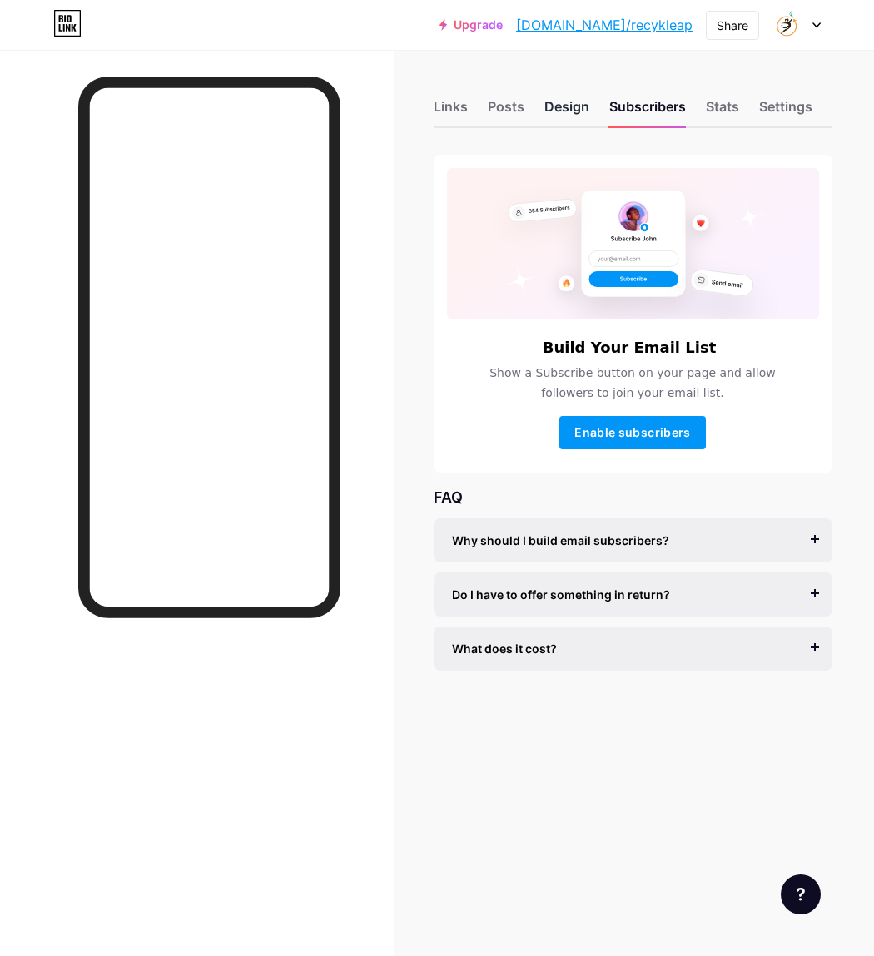
click at [579, 116] on div "Design" at bounding box center [566, 112] width 45 height 30
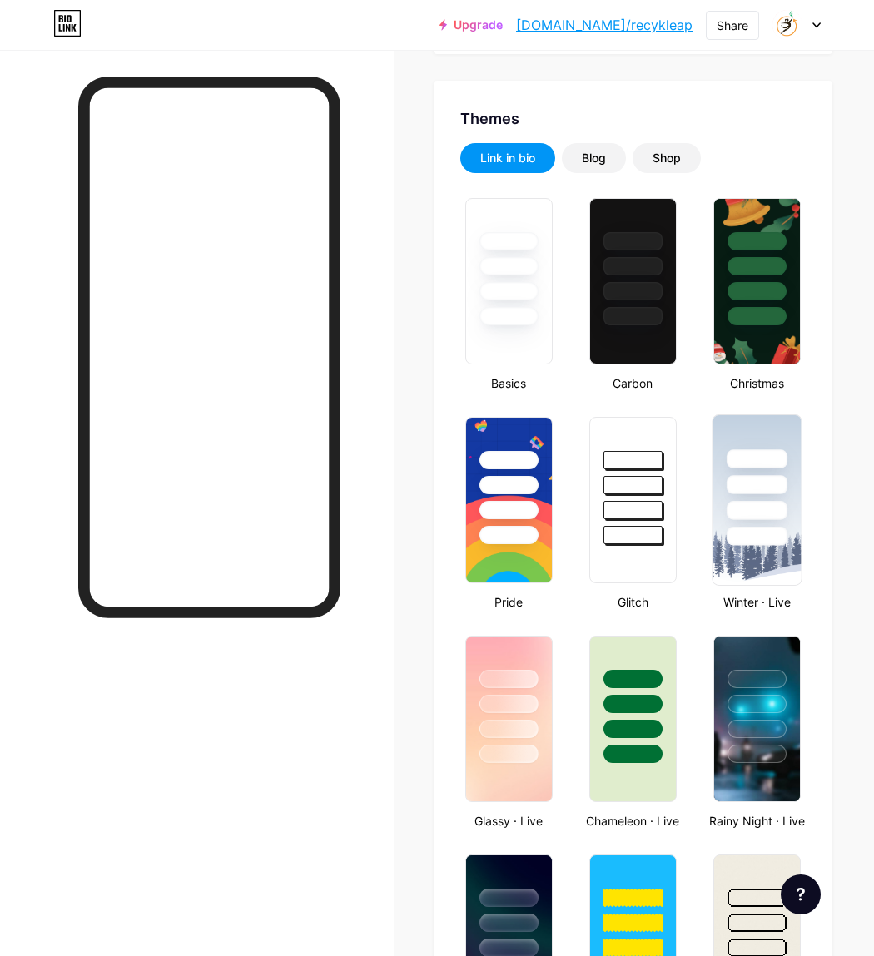
type input "#ffffff"
type input "#000000"
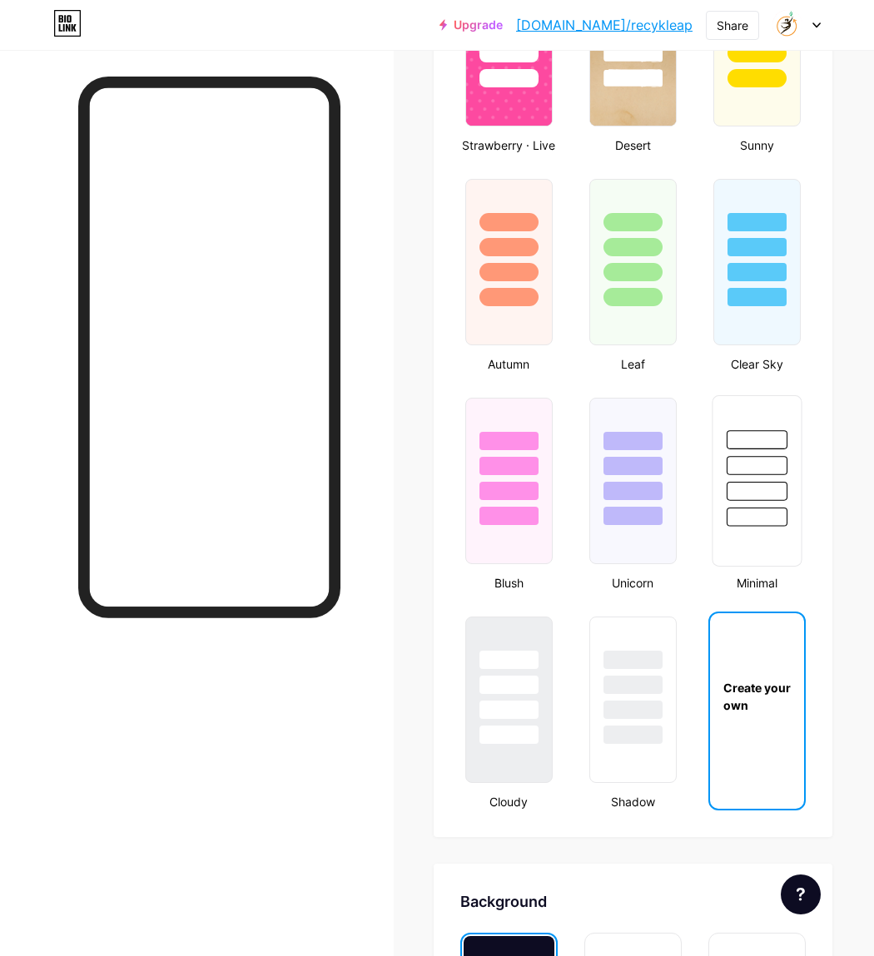
scroll to position [1983, 0]
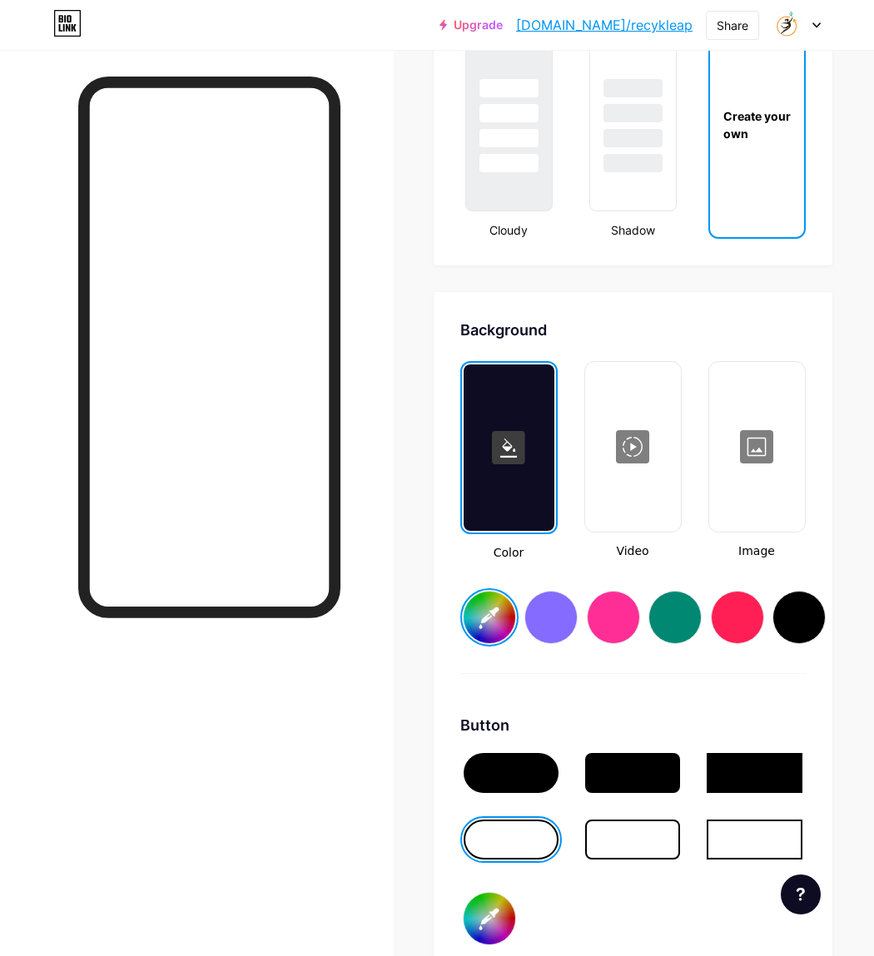
click at [636, 834] on div at bounding box center [632, 840] width 95 height 40
type input "#ffffff"
type input "#000000"
type input "#ffffff"
type input "#000000"
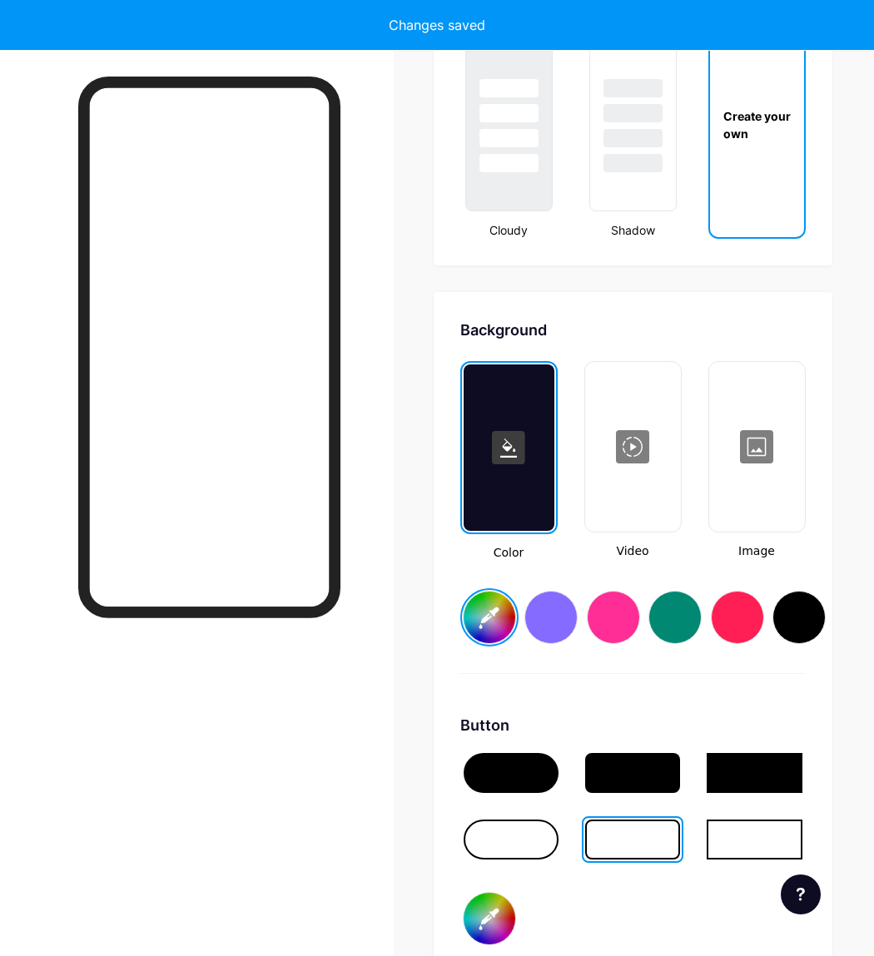
type input "#ffffff"
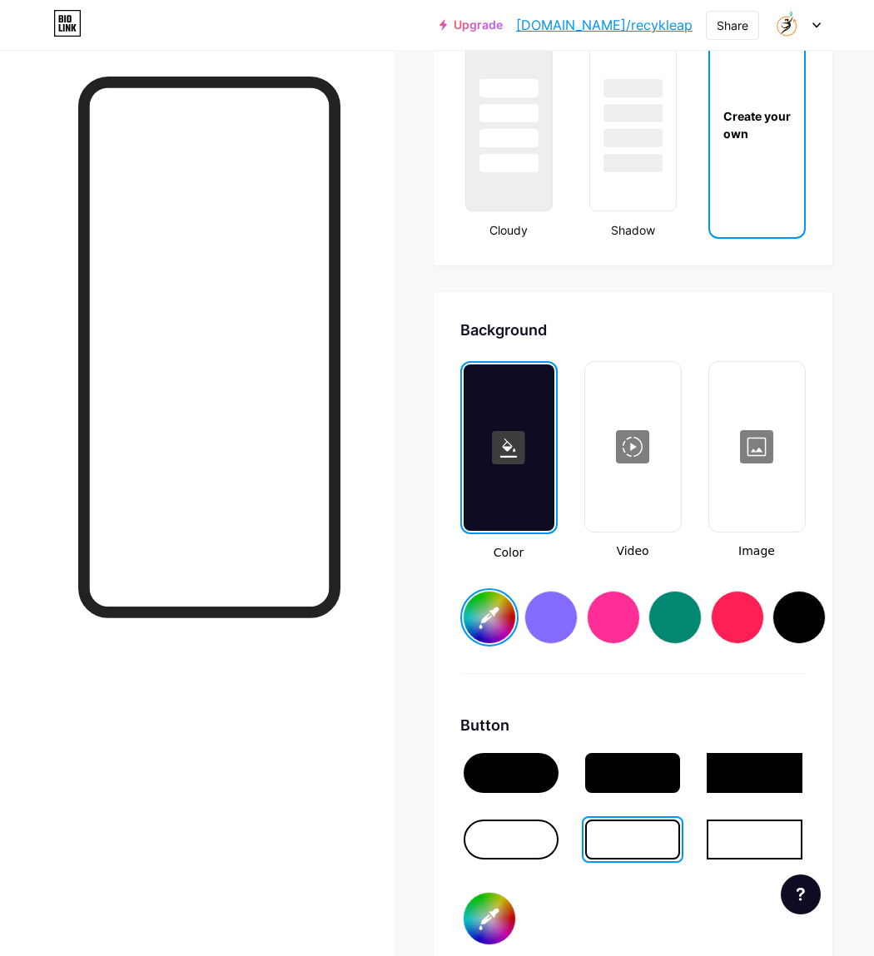
click at [492, 920] on input "#000000" at bounding box center [489, 919] width 52 height 52
type input "#669c35"
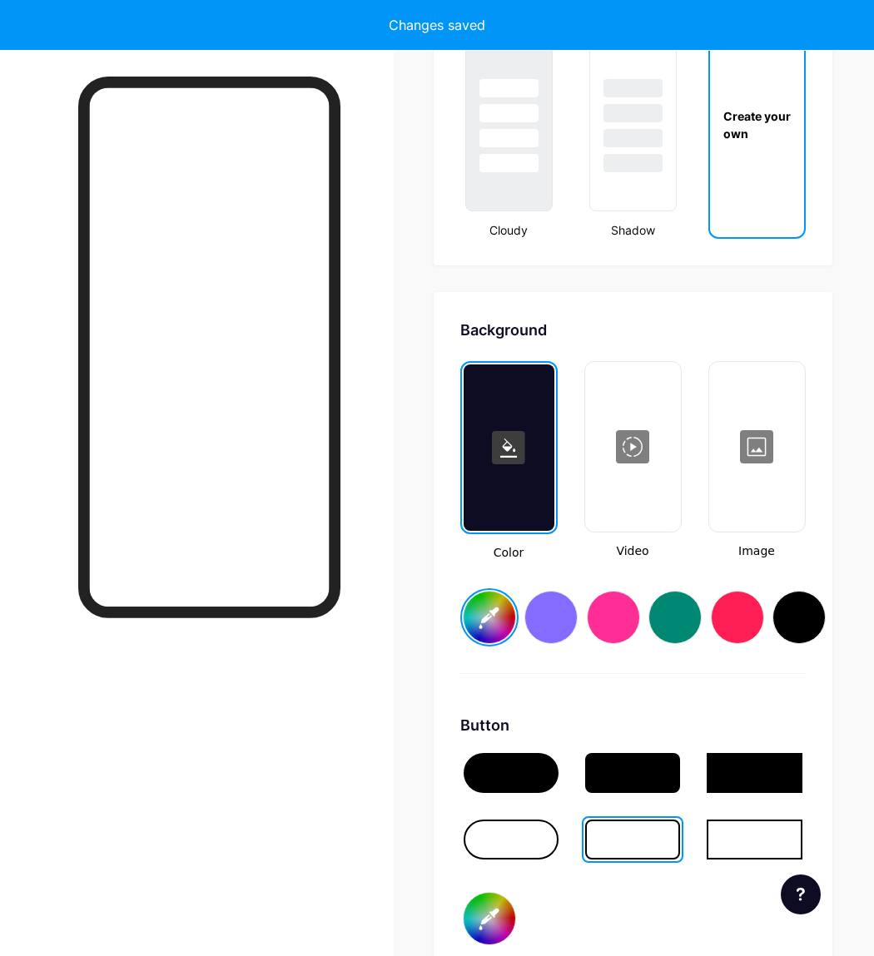
type input "#ffffff"
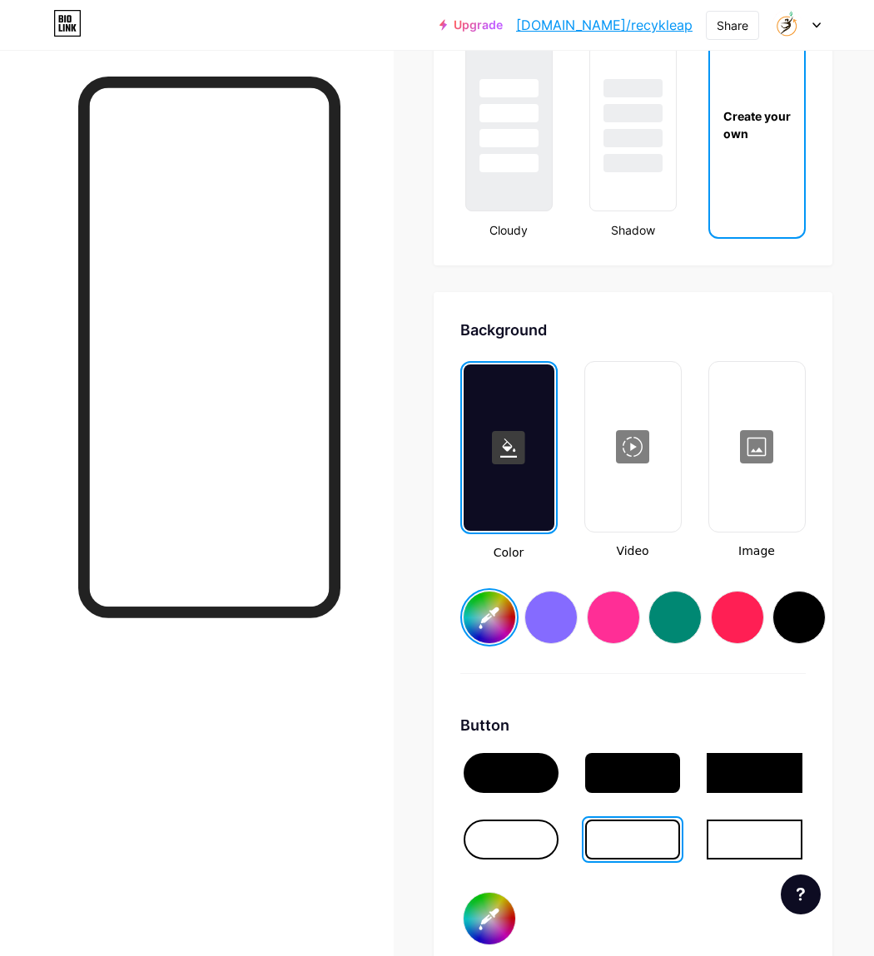
click at [498, 915] on input "#669c35" at bounding box center [489, 919] width 52 height 52
click at [493, 914] on input "#669c35" at bounding box center [489, 919] width 52 height 52
type input "#4f7a28"
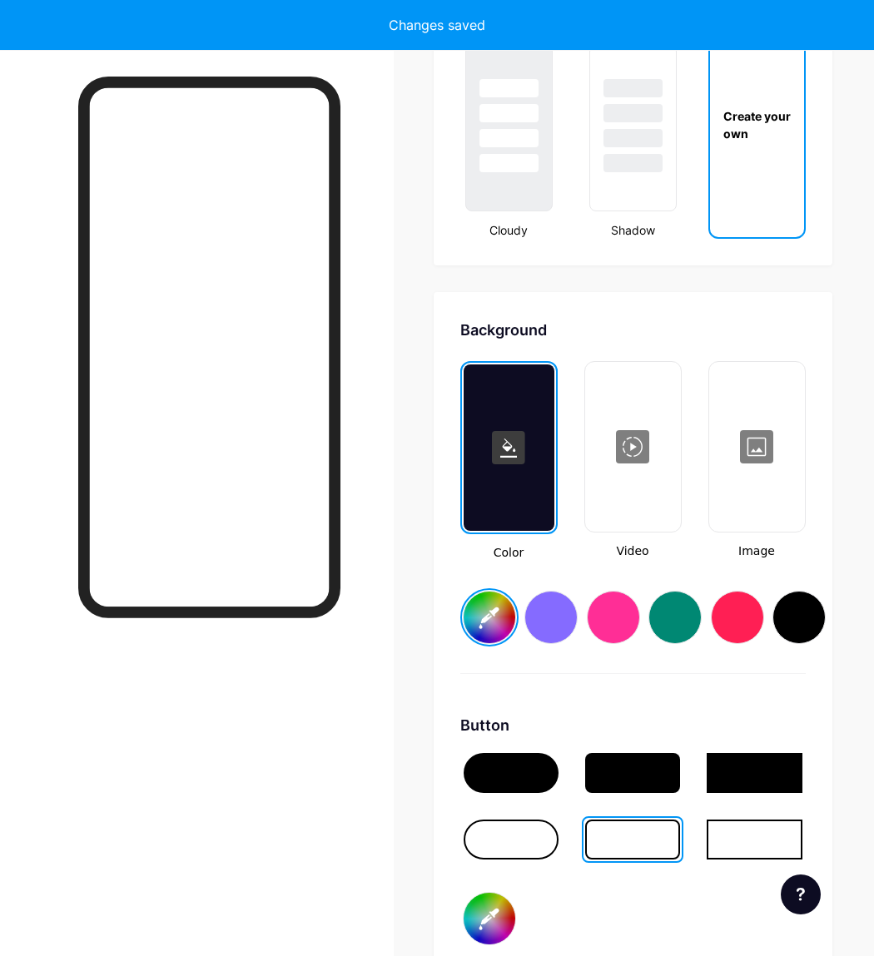
click at [497, 924] on input "#4f7a28" at bounding box center [489, 919] width 52 height 52
type input "#ffffff"
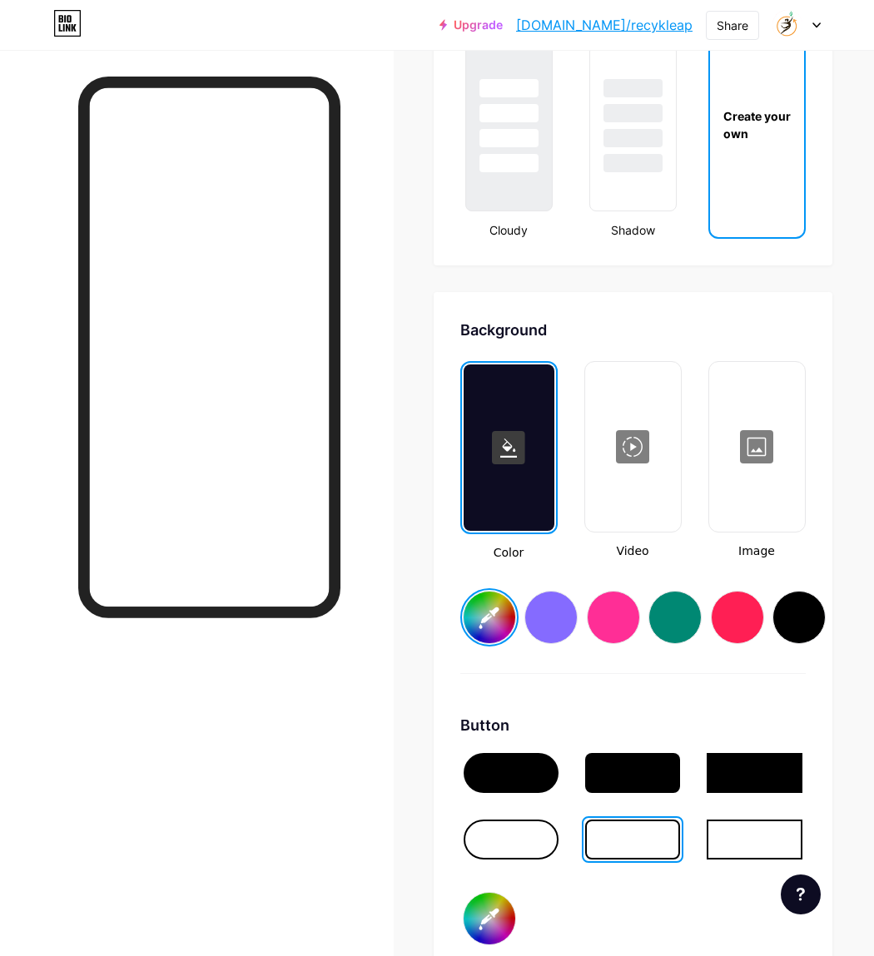
type input "#04ab5f"
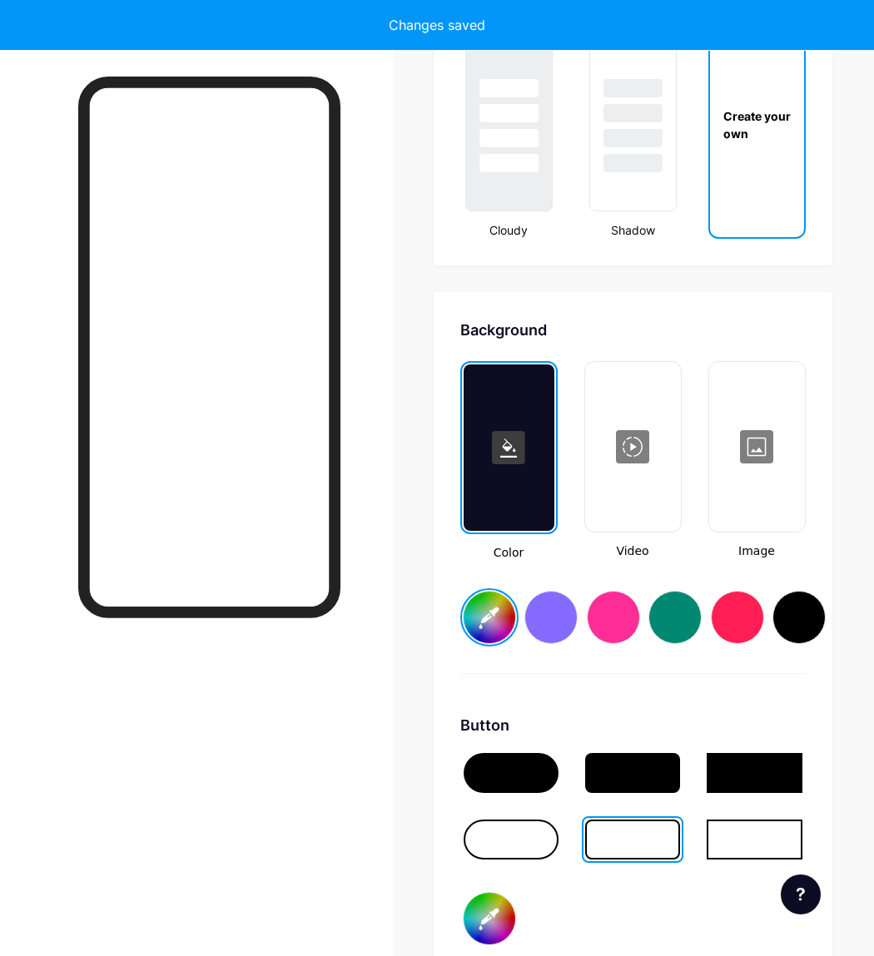
type input "#ffffff"
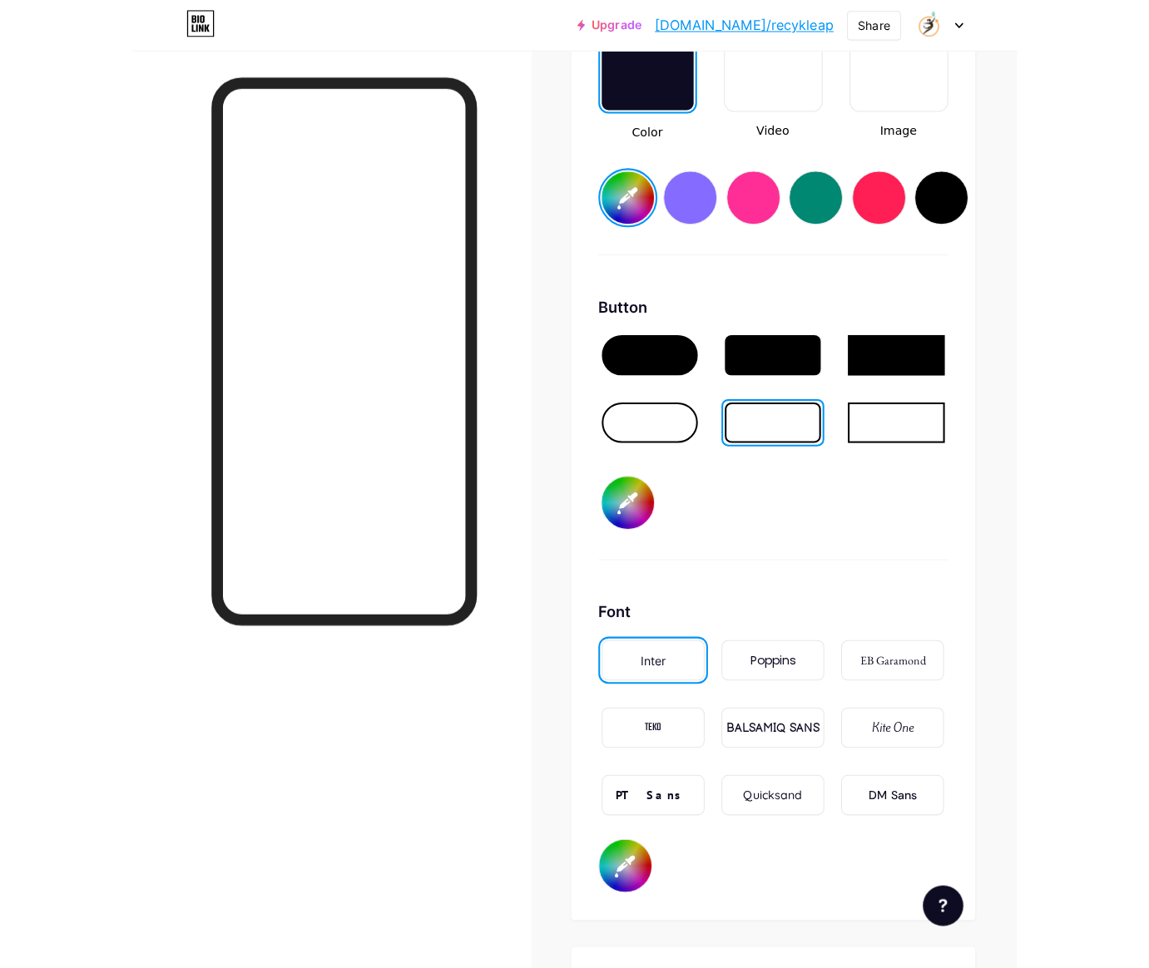
scroll to position [1588, 0]
